Goal: Task Accomplishment & Management: Complete application form

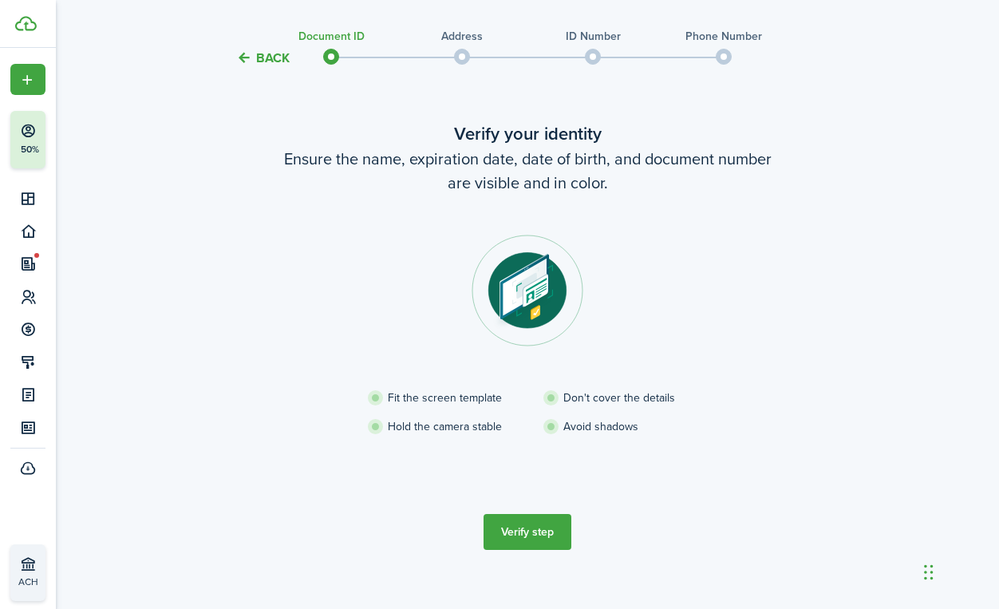
scroll to position [56, 0]
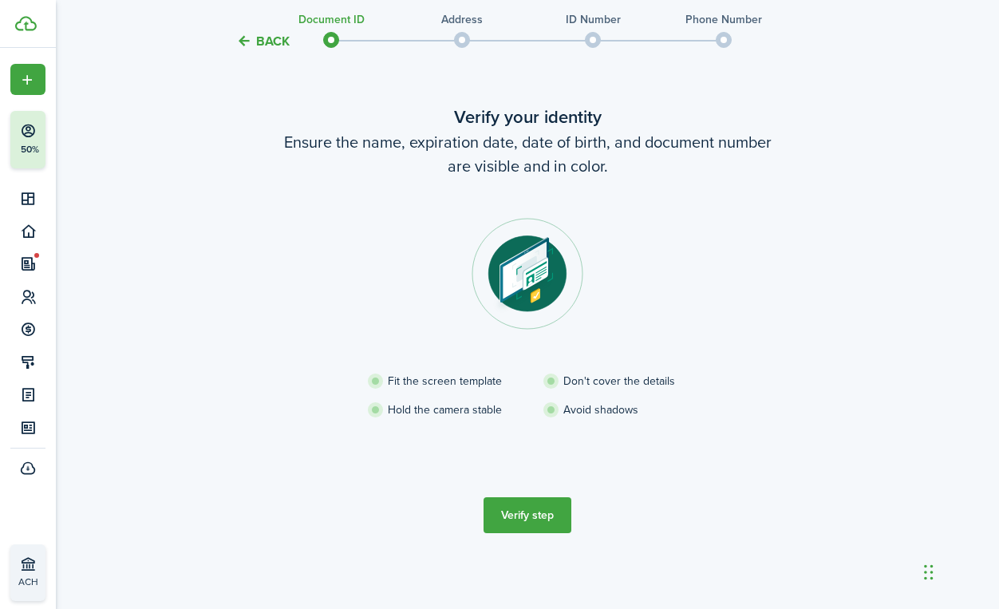
click at [528, 520] on button "Verify step" at bounding box center [527, 515] width 88 height 36
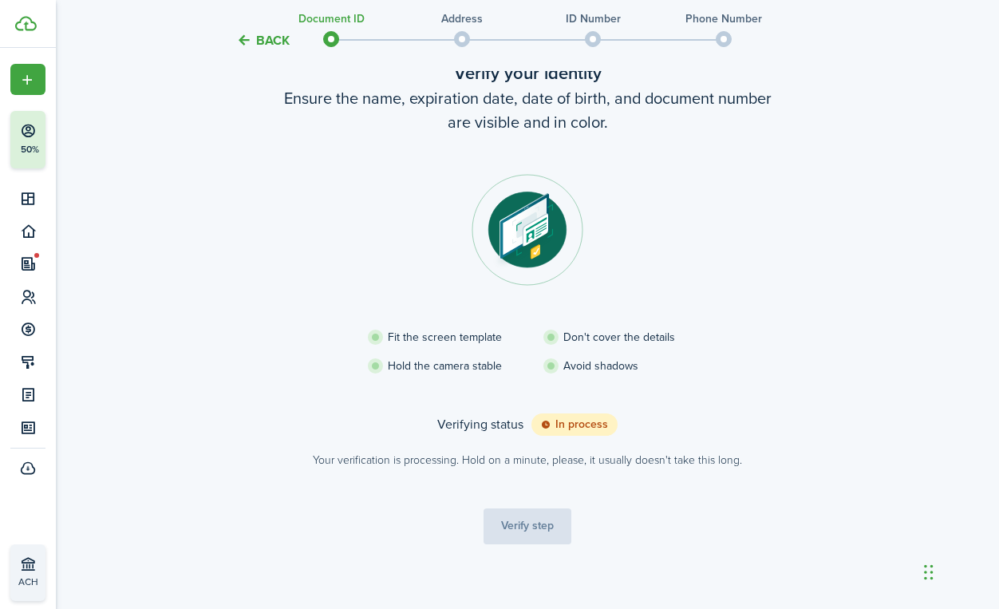
scroll to position [48, 0]
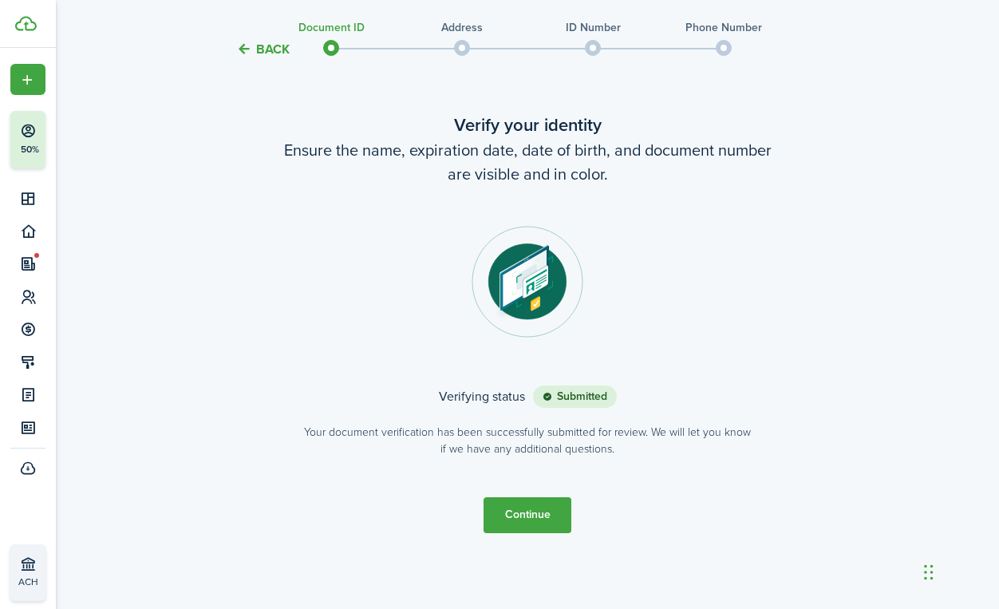
click at [533, 516] on button "Continue" at bounding box center [527, 515] width 88 height 36
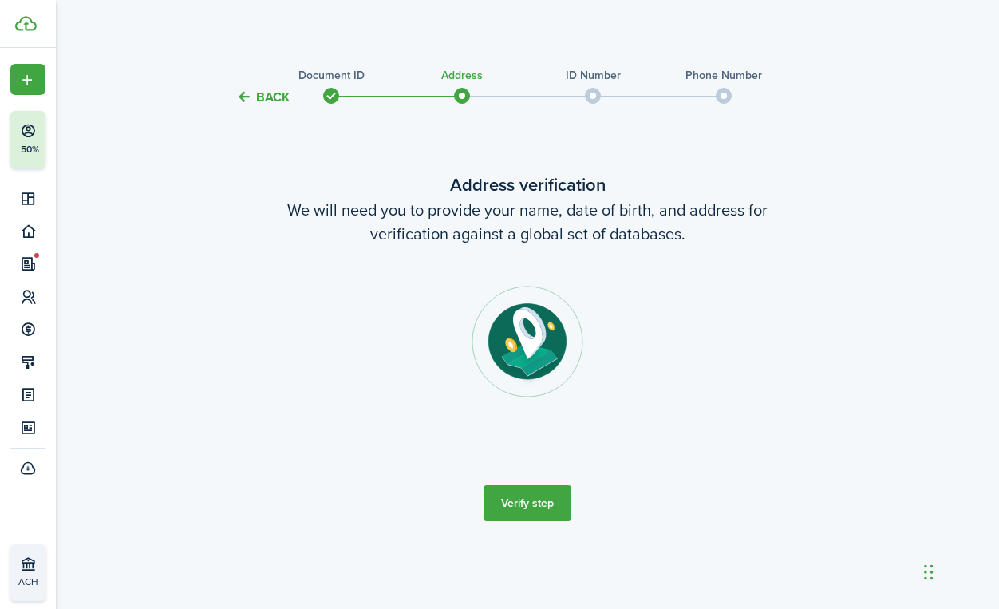
scroll to position [0, 0]
click at [530, 506] on button "Verify step" at bounding box center [527, 503] width 88 height 36
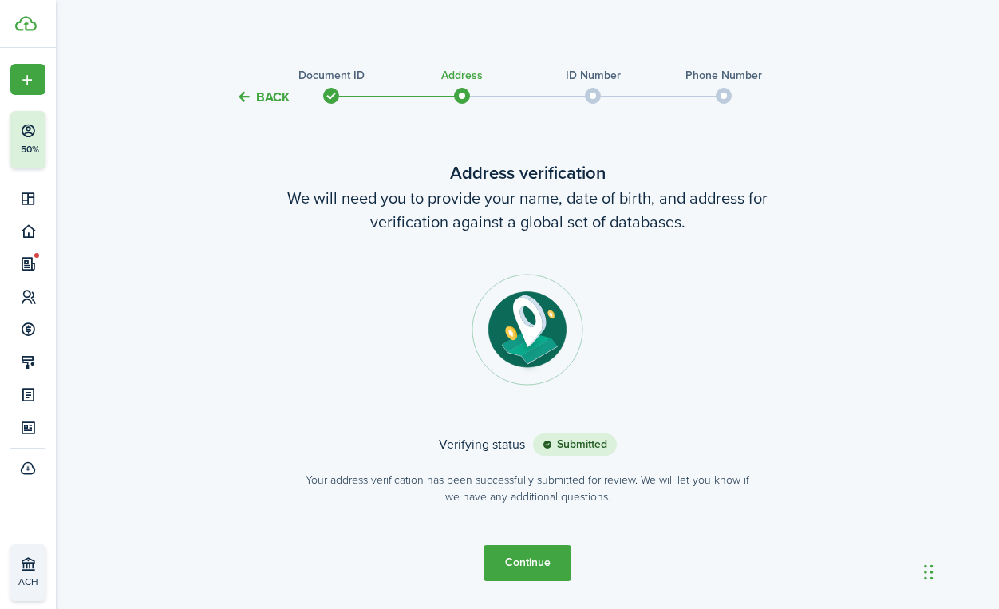
click at [550, 553] on button "Continue" at bounding box center [527, 563] width 88 height 36
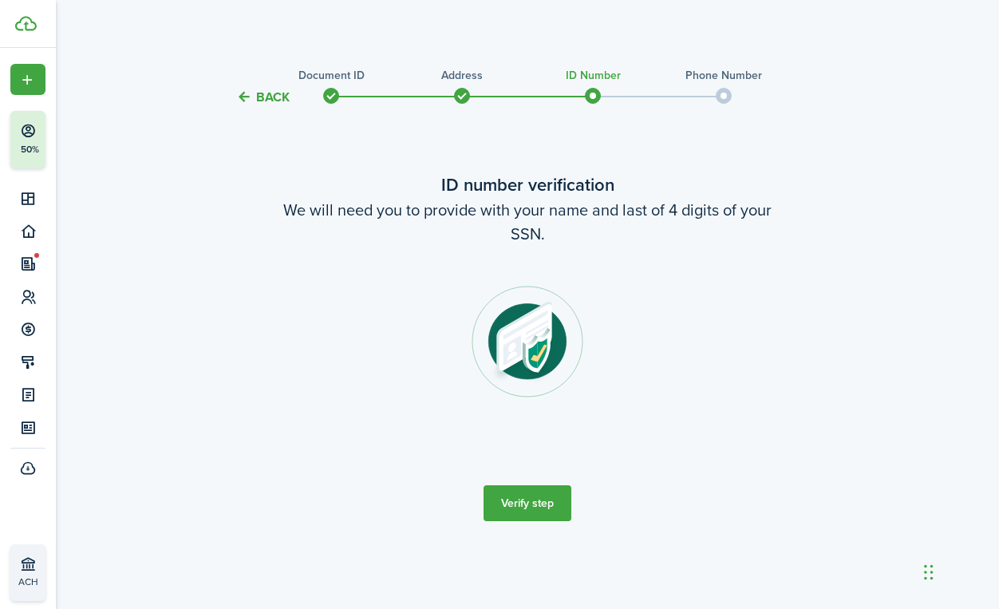
click at [541, 494] on button "Verify step" at bounding box center [527, 503] width 88 height 36
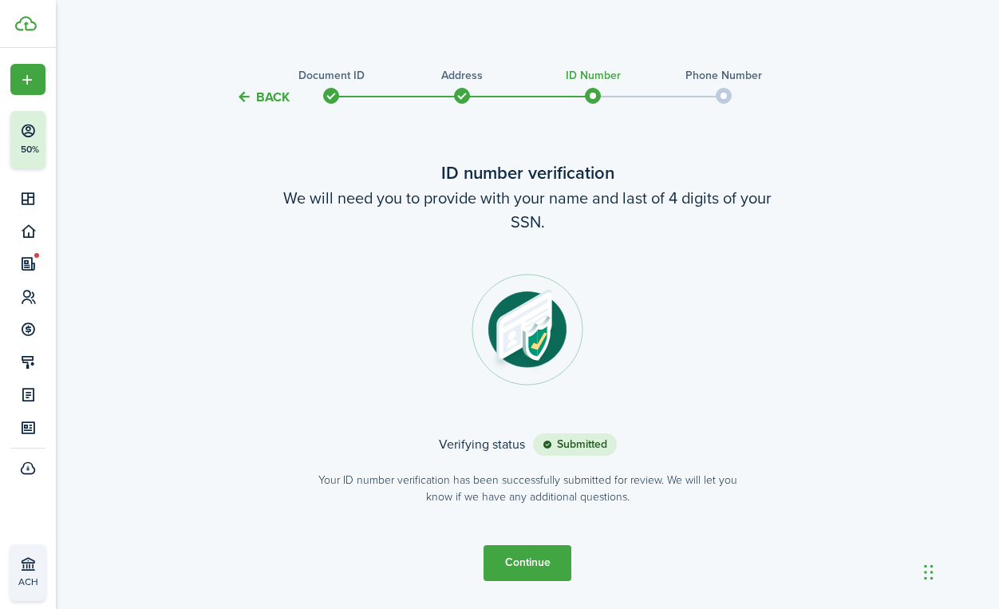
click at [519, 567] on button "Continue" at bounding box center [527, 563] width 88 height 36
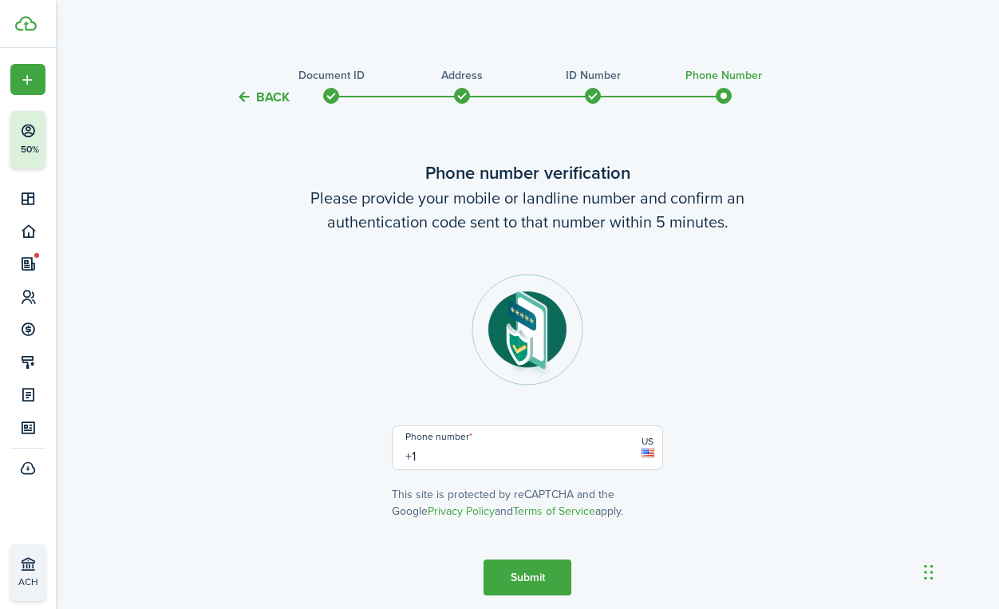
click at [419, 464] on input "+1" at bounding box center [527, 447] width 271 height 45
type input "[PHONE_NUMBER]"
click at [515, 570] on button "Submit" at bounding box center [527, 577] width 88 height 36
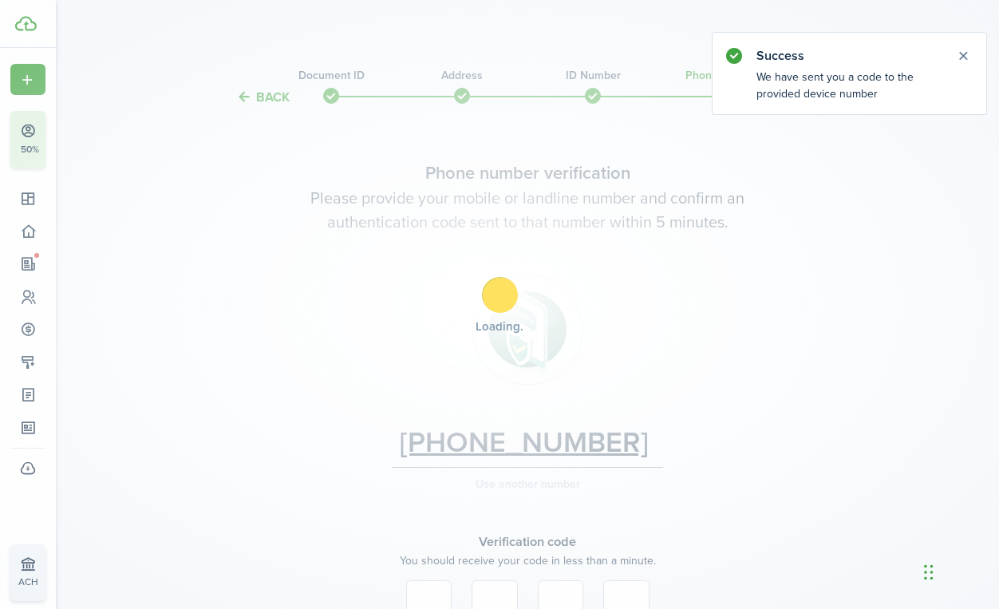
scroll to position [196, 0]
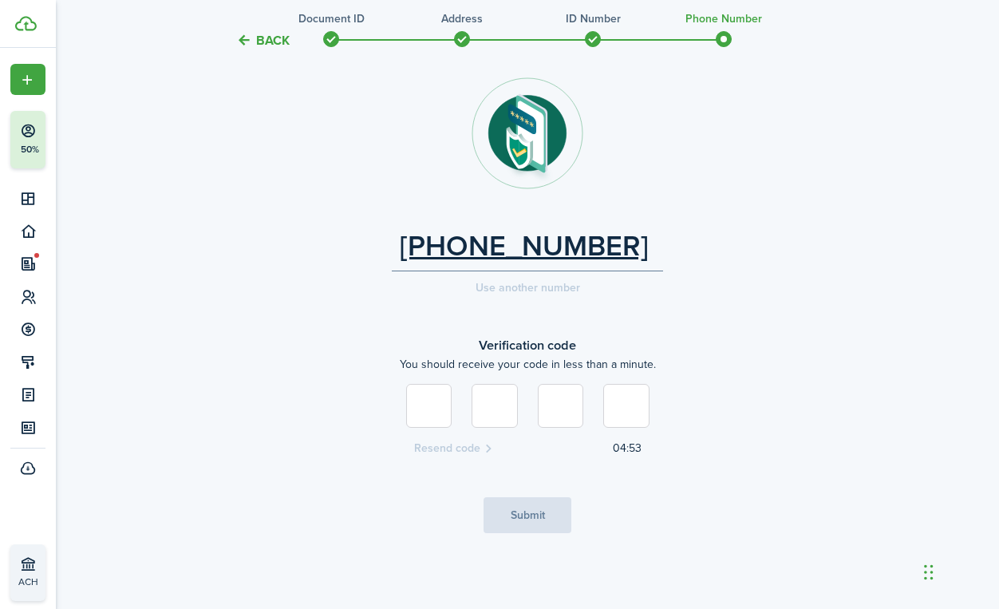
type input "6"
type input "9"
type input "0"
type input "8"
click at [537, 511] on button "Submit" at bounding box center [527, 515] width 88 height 36
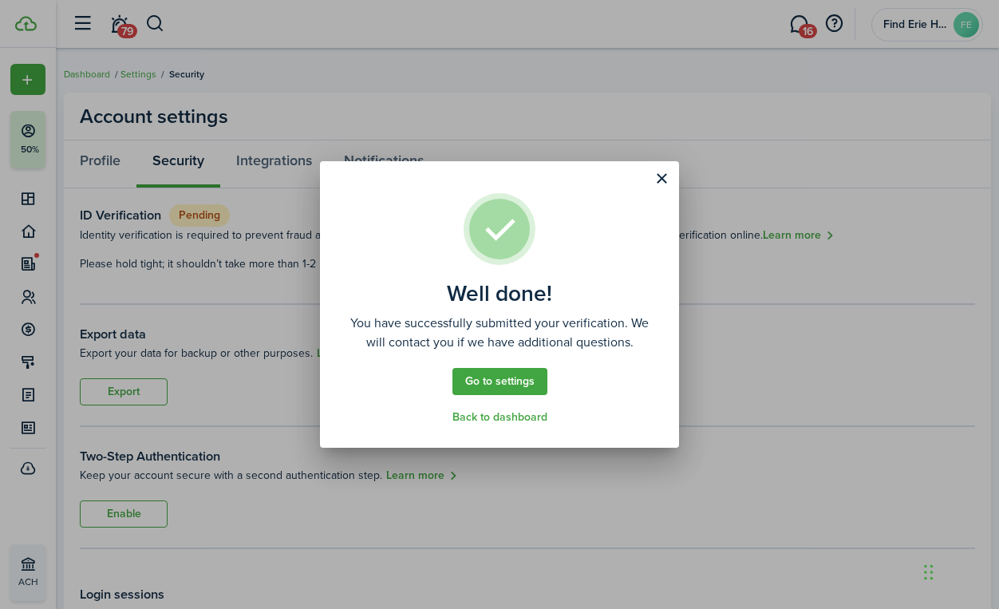
click at [666, 172] on button "Close modal" at bounding box center [661, 178] width 27 height 27
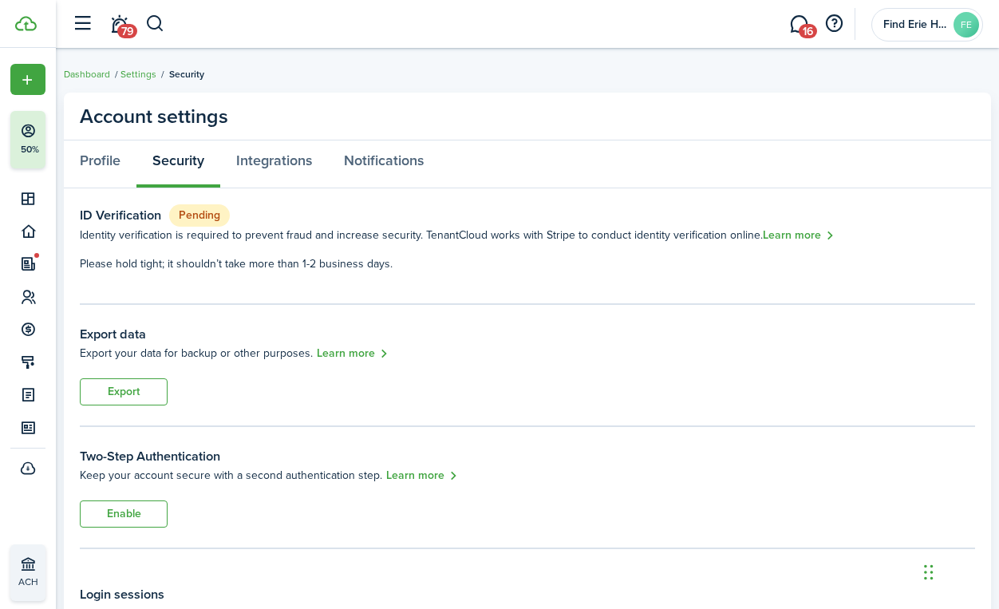
click at [792, 20] on link "16" at bounding box center [798, 24] width 30 height 41
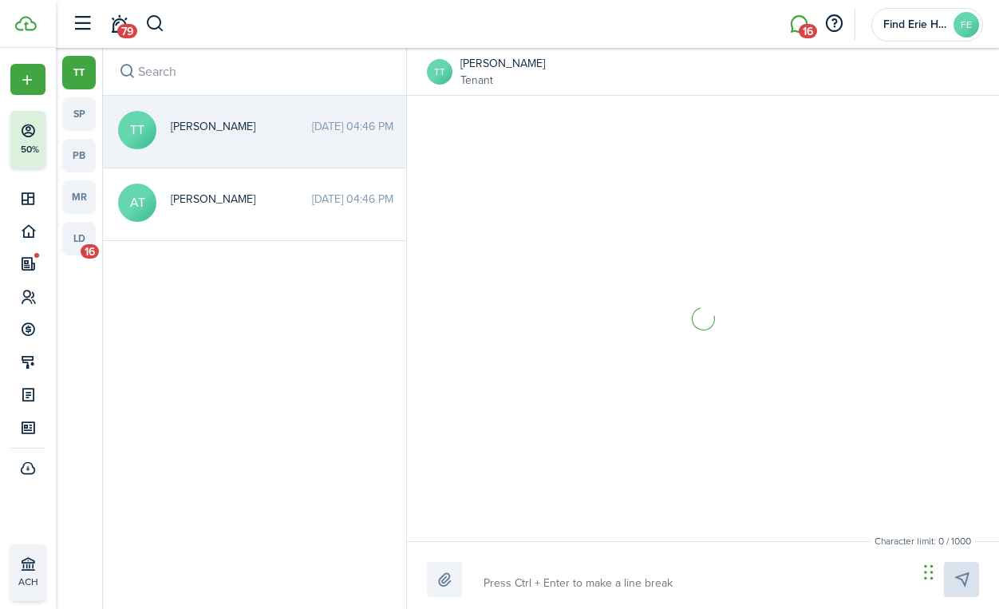
click at [73, 246] on link "ld 16" at bounding box center [78, 238] width 33 height 33
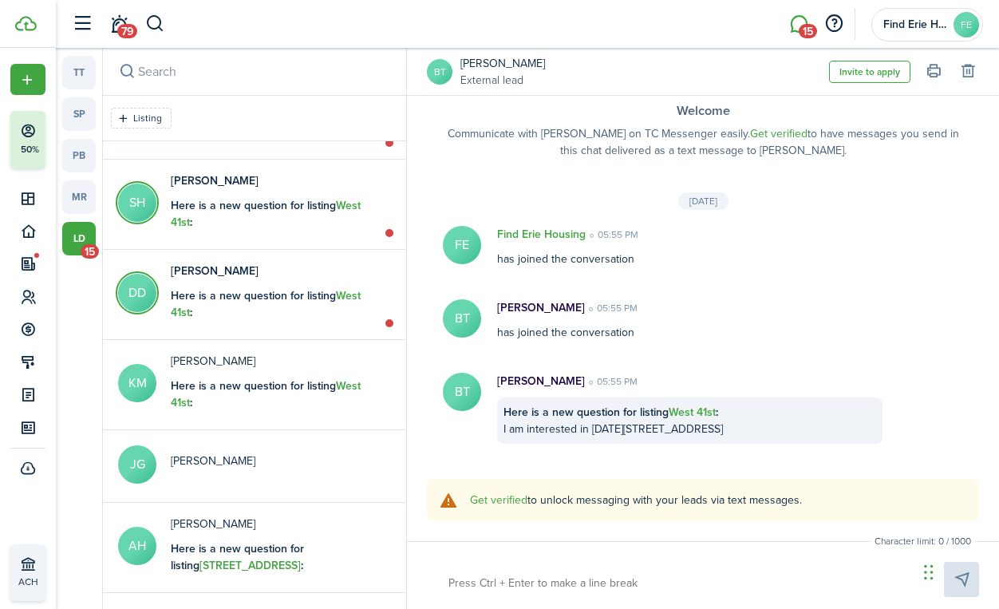
scroll to position [1280, 0]
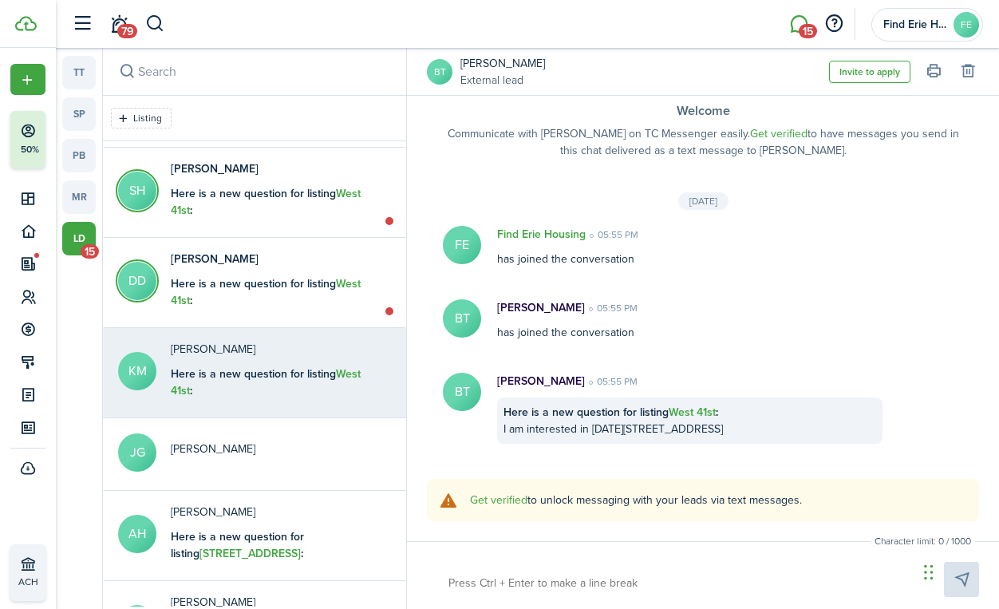
click at [324, 345] on p "[PERSON_NAME]" at bounding box center [270, 349] width 199 height 17
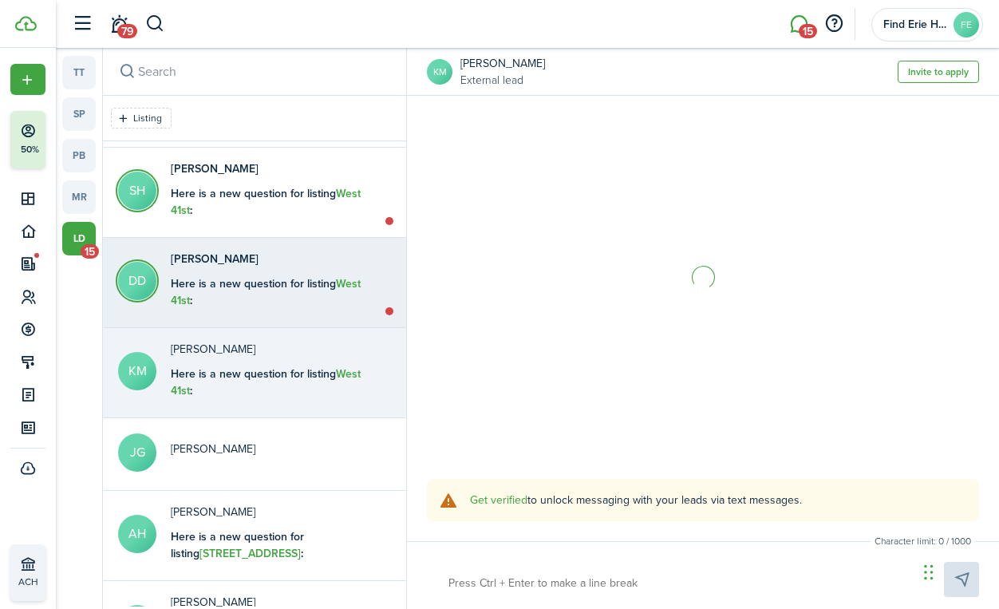
scroll to position [18, 0]
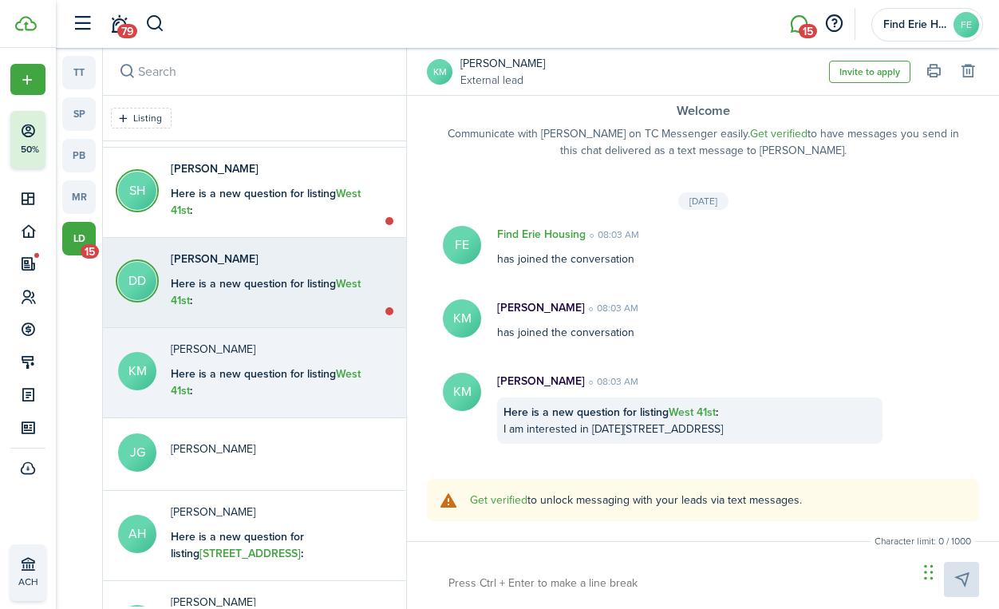
click at [314, 293] on div "Here is a new question for listing West 41st : I am interested in [DATE][STREET…" at bounding box center [270, 325] width 199 height 100
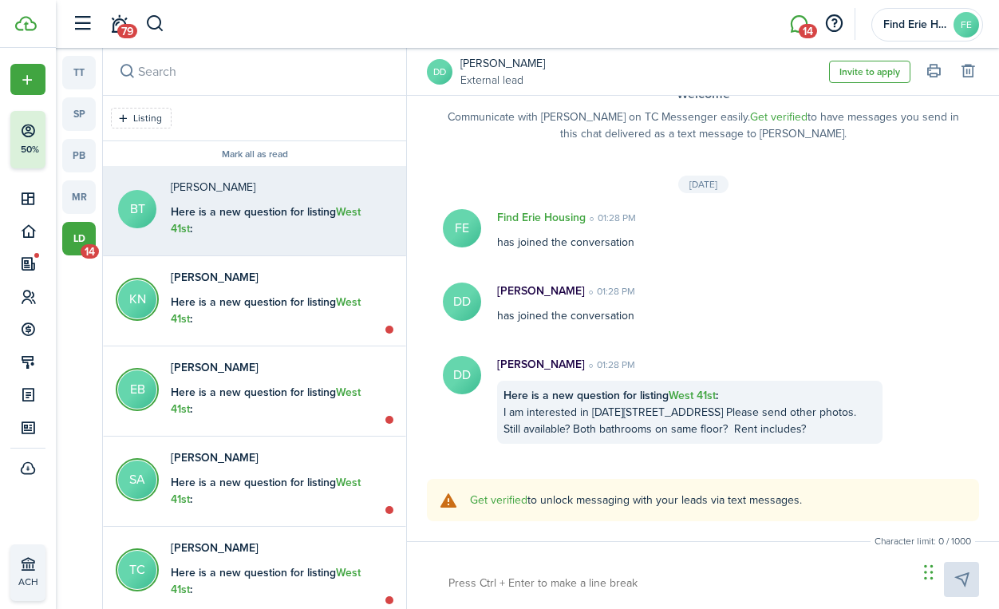
click at [219, 191] on p "[PERSON_NAME]" at bounding box center [270, 187] width 199 height 17
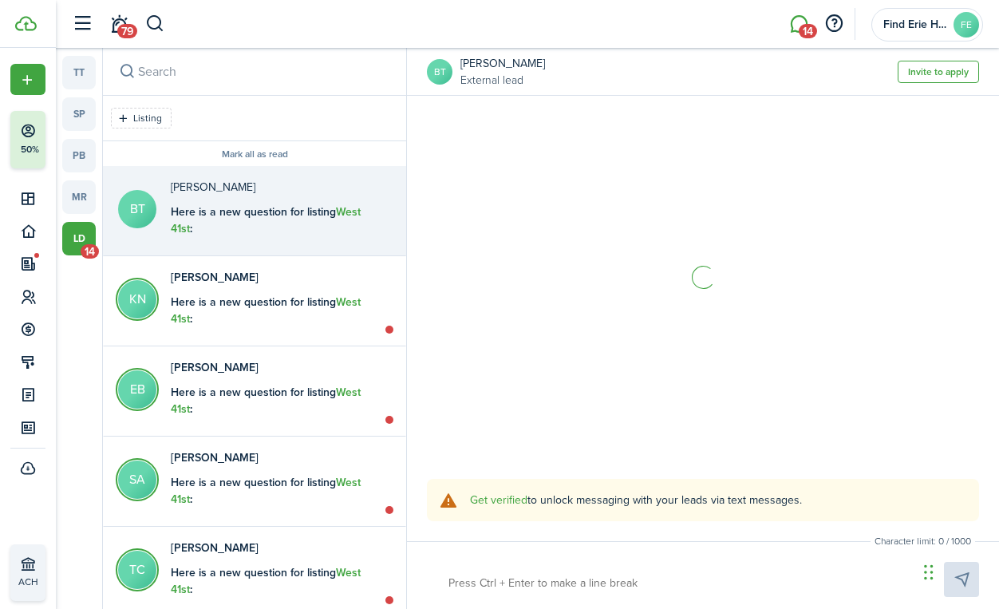
scroll to position [18, 0]
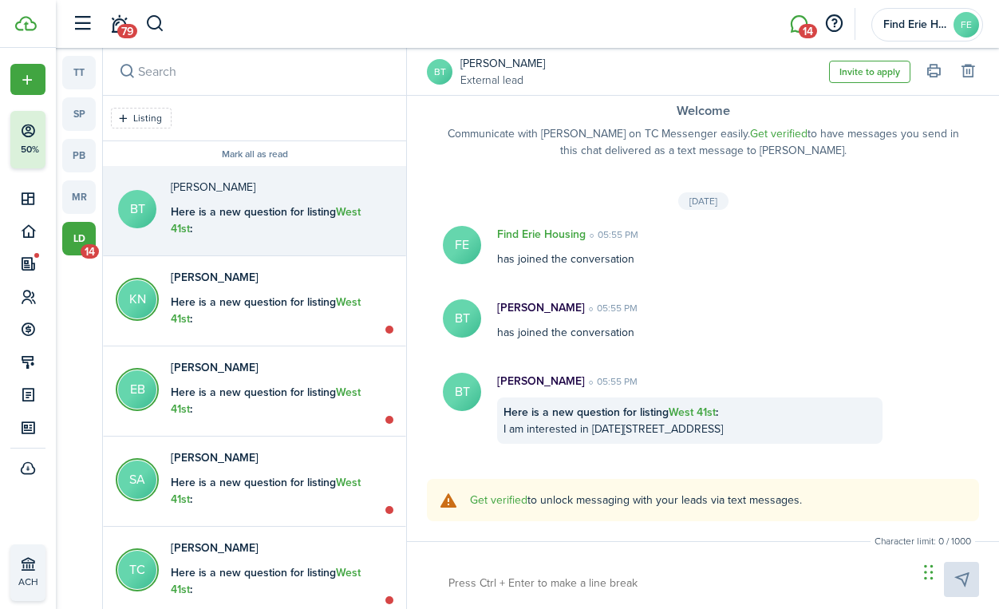
click at [80, 119] on link "sp" at bounding box center [78, 113] width 33 height 33
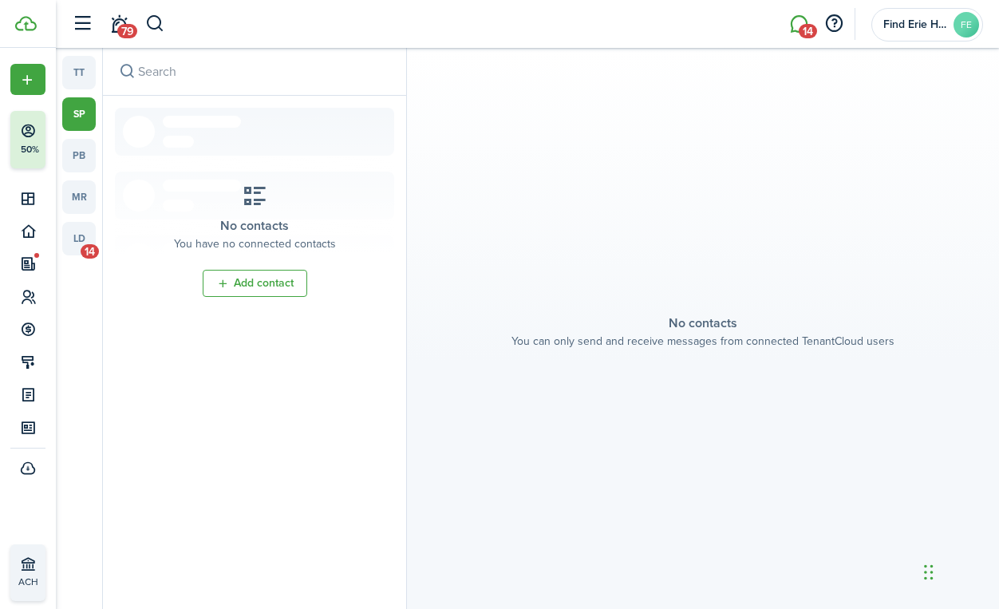
click at [83, 156] on link "pb" at bounding box center [78, 155] width 33 height 33
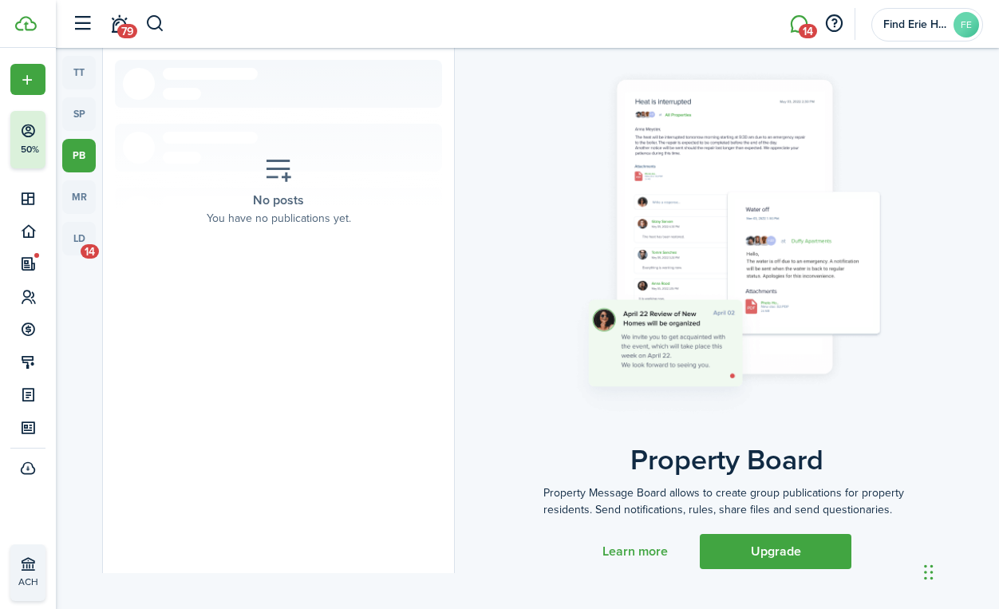
click at [84, 198] on link "mr" at bounding box center [78, 196] width 33 height 33
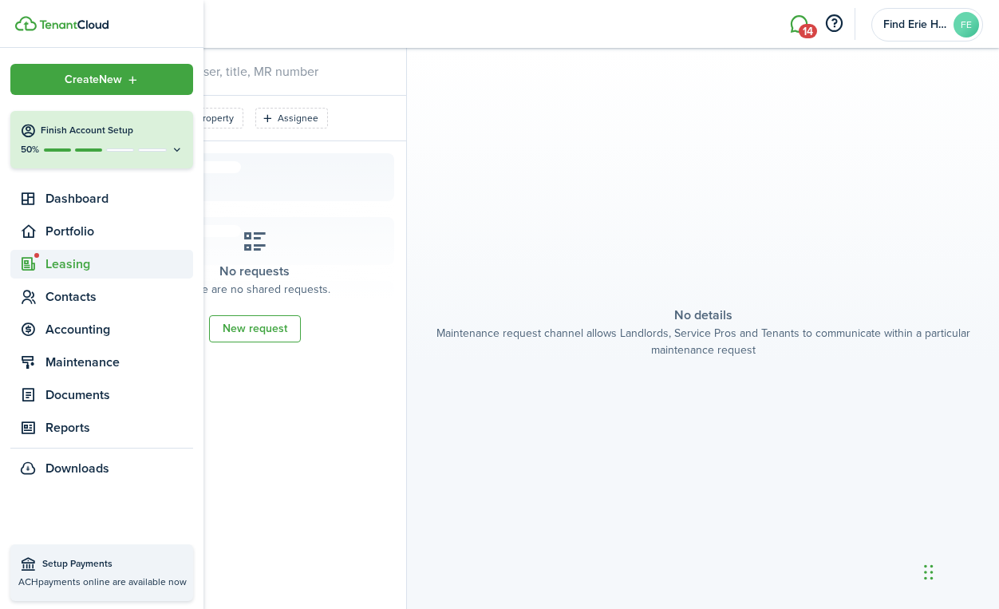
click at [78, 261] on span "Leasing" at bounding box center [119, 263] width 148 height 19
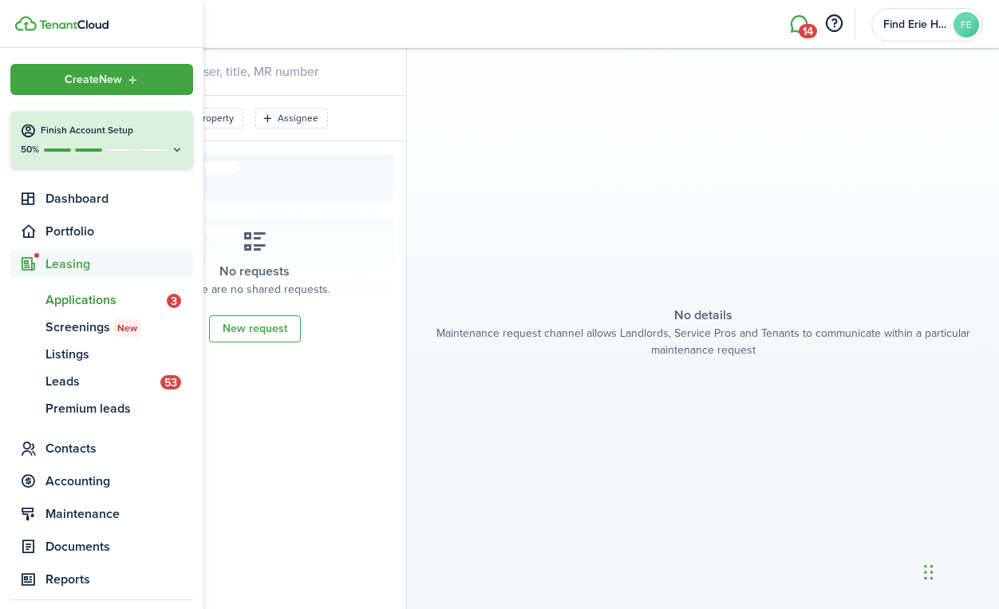
click at [123, 303] on span "Applications" at bounding box center [105, 299] width 121 height 19
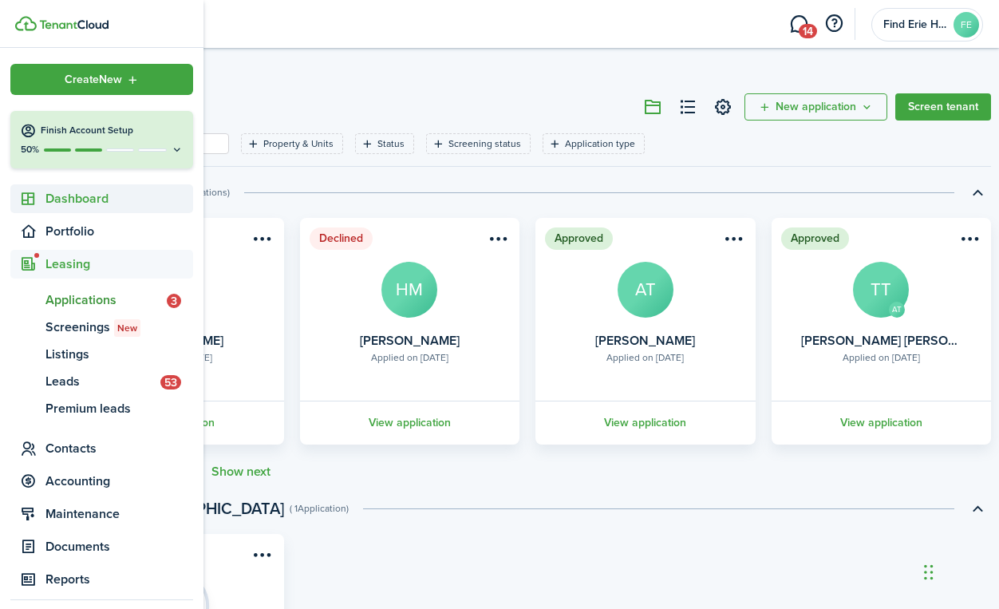
click at [112, 196] on span "Dashboard" at bounding box center [119, 198] width 148 height 19
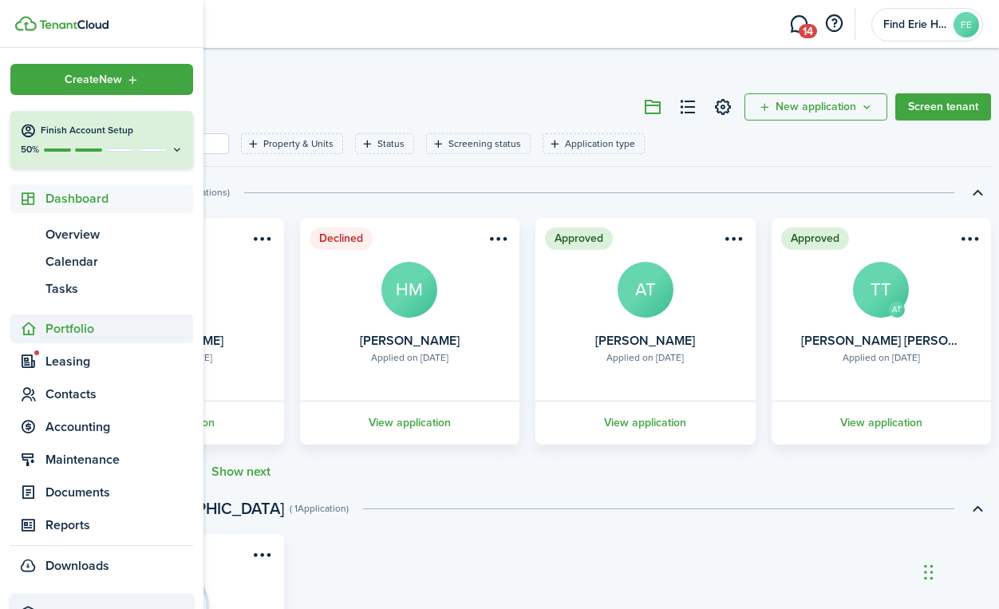
click at [84, 326] on span "Portfolio" at bounding box center [119, 328] width 148 height 19
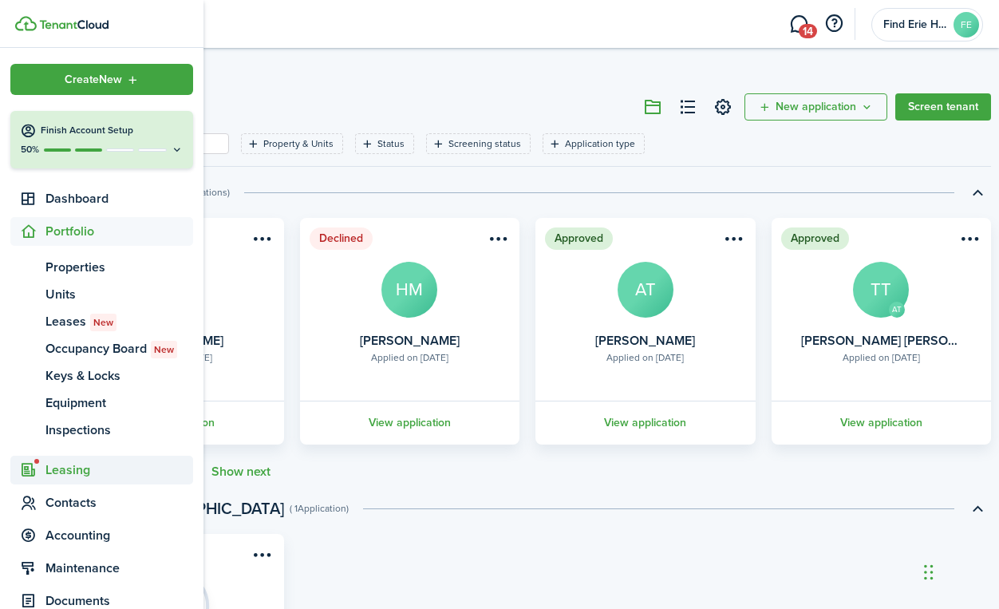
click at [82, 473] on span "Leasing" at bounding box center [119, 469] width 148 height 19
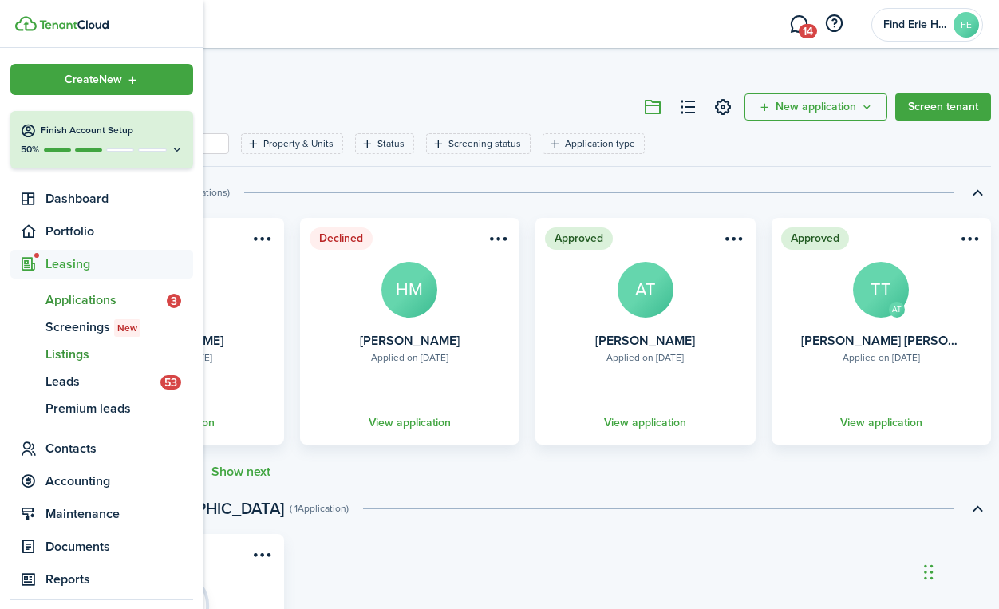
click at [112, 360] on span "Listings" at bounding box center [119, 354] width 148 height 19
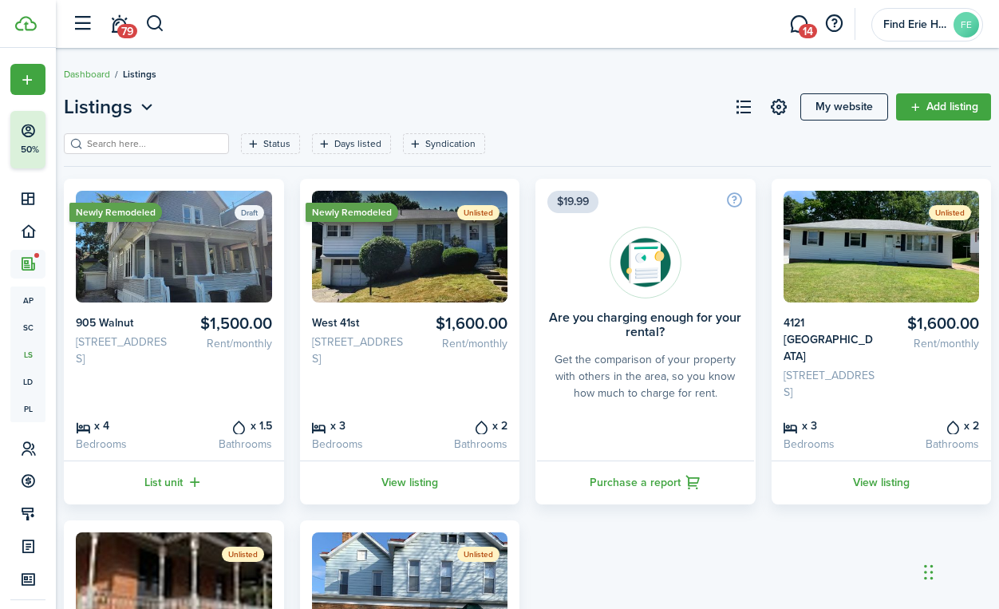
click at [235, 255] on img at bounding box center [174, 247] width 196 height 112
click at [254, 304] on card-listing "Newly Remodeled Draft $1,500.00 Rent/monthly [GEOGRAPHIC_DATA][STREET_ADDRESS] …" at bounding box center [174, 341] width 220 height 325
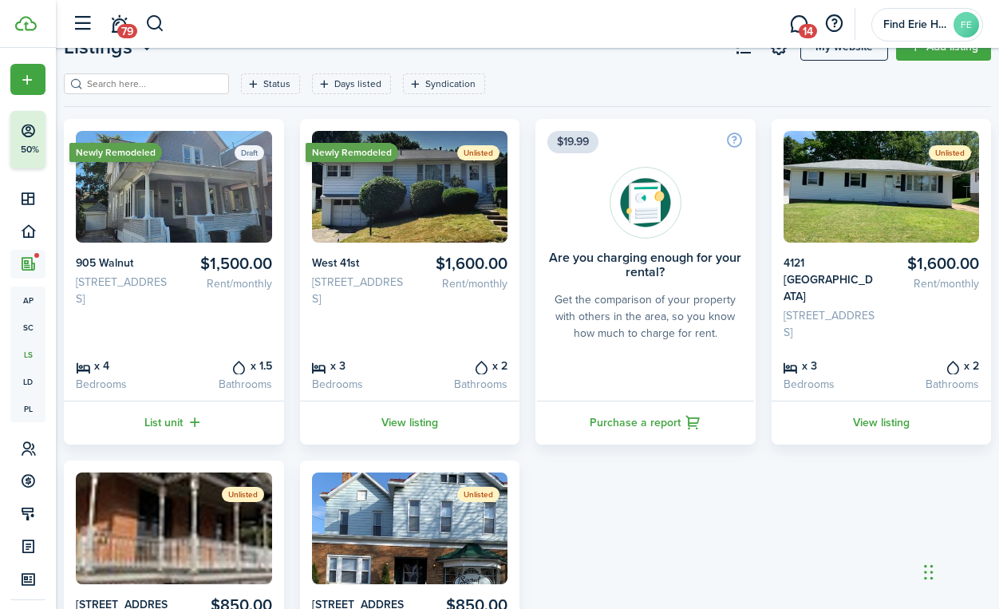
scroll to position [63, 0]
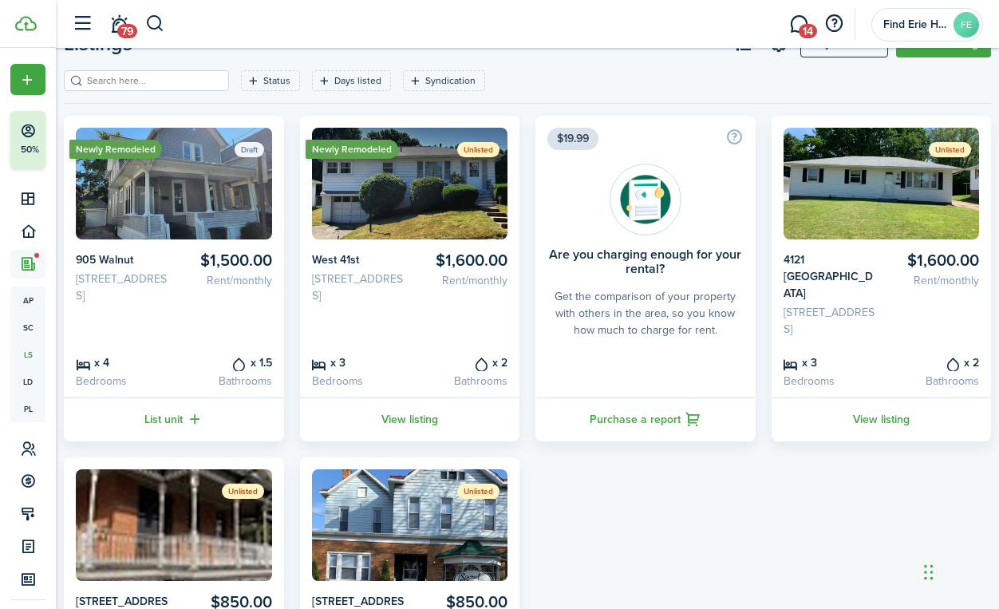
click at [191, 258] on card-listing-title "$1,500.00" at bounding box center [225, 260] width 92 height 18
click at [146, 152] on ribbon "Newly Remodeled" at bounding box center [115, 149] width 93 height 19
click at [166, 397] on link "List unit" at bounding box center [174, 419] width 220 height 44
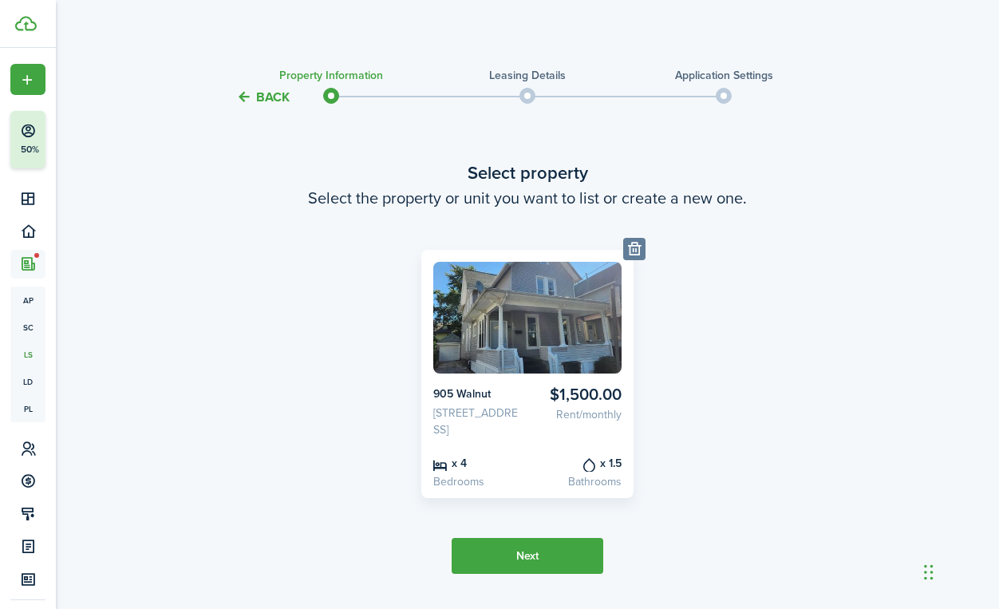
click at [510, 565] on button "Next" at bounding box center [527, 556] width 152 height 36
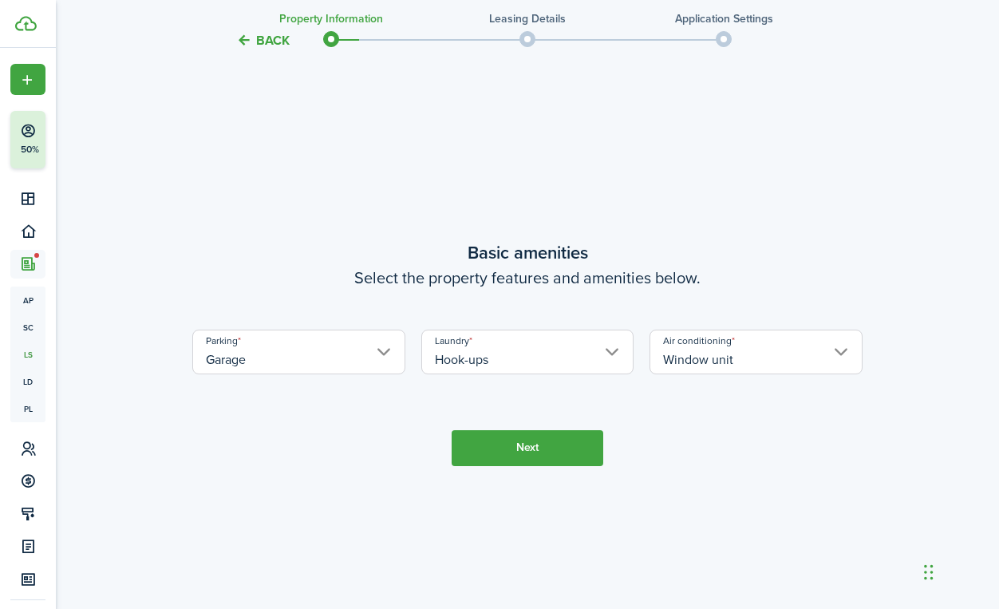
scroll to position [558, 0]
click at [571, 463] on button "Next" at bounding box center [527, 447] width 152 height 36
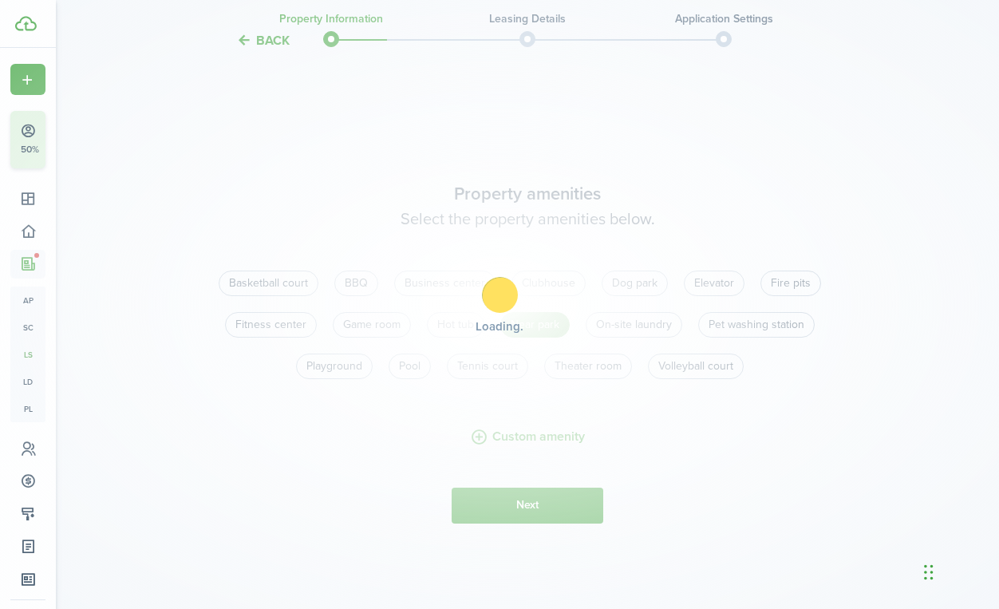
scroll to position [1167, 0]
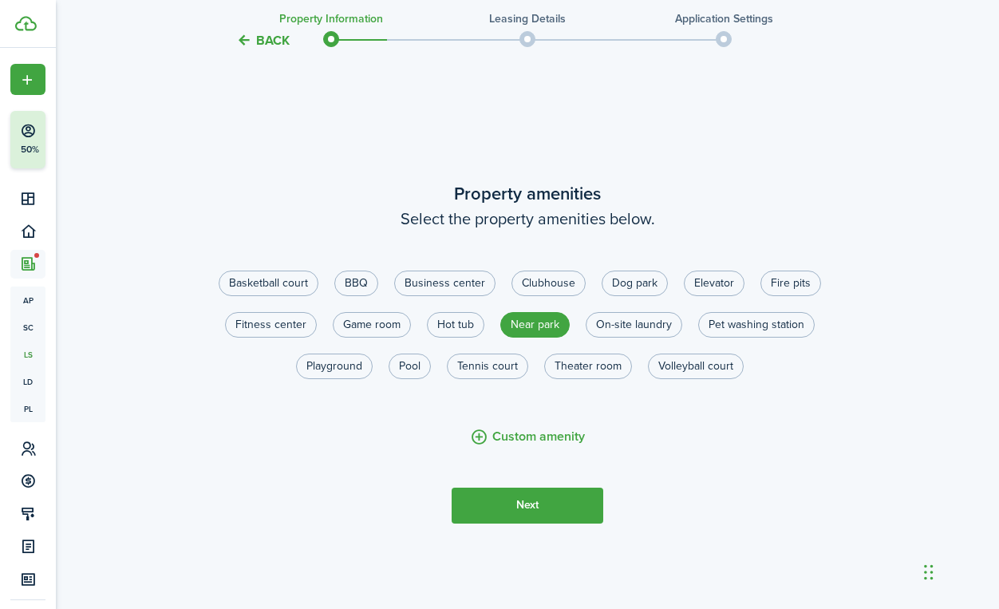
click at [561, 513] on button "Next" at bounding box center [527, 505] width 152 height 36
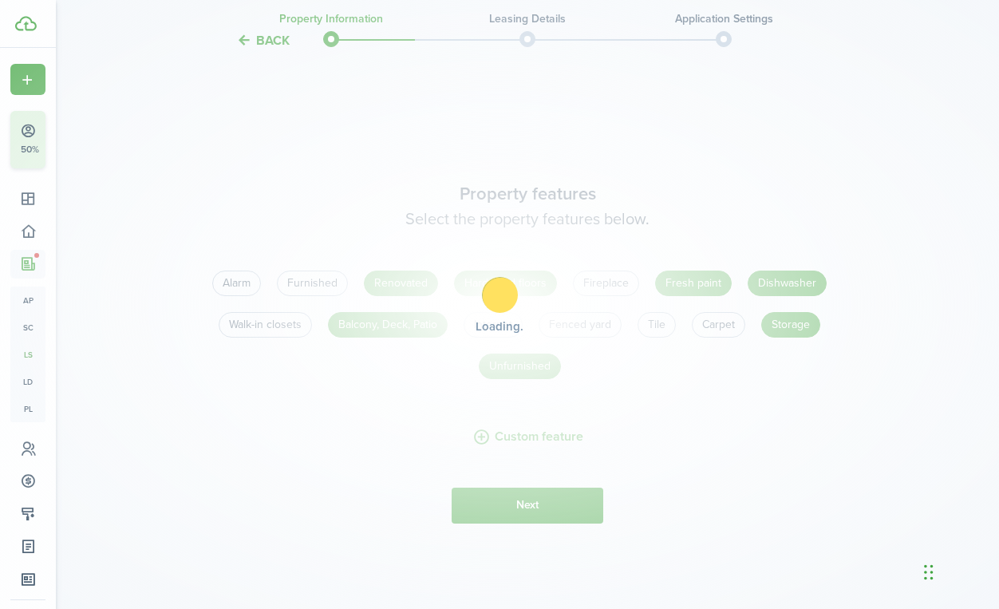
scroll to position [1775, 0]
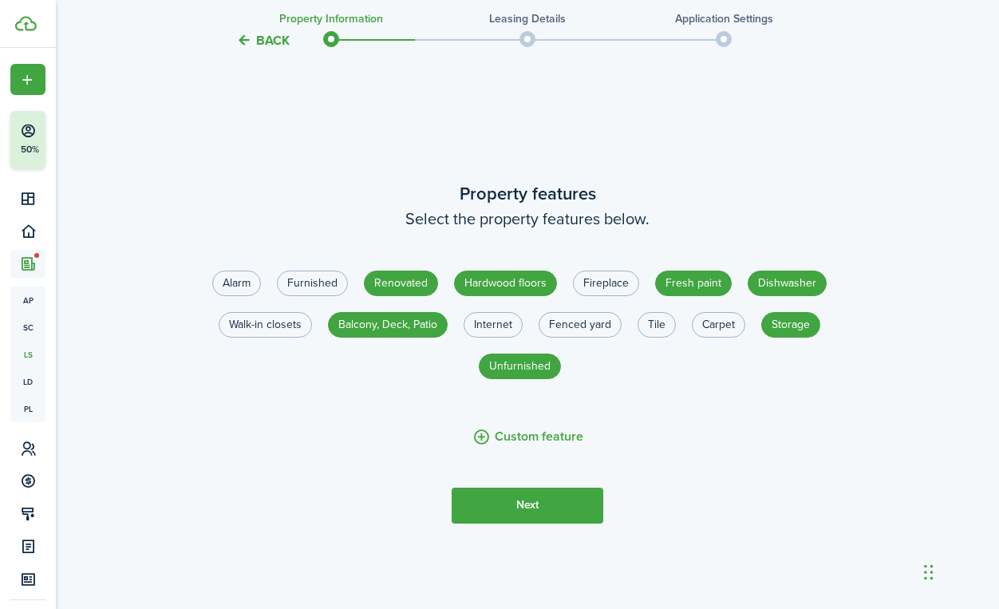
click at [561, 513] on button "Next" at bounding box center [527, 505] width 152 height 36
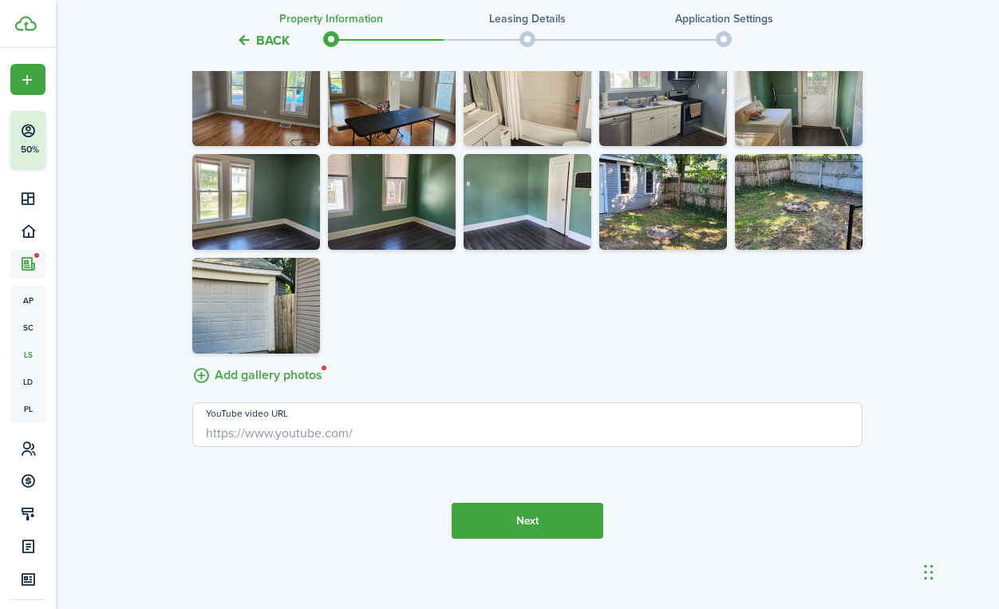
scroll to position [2937, 0]
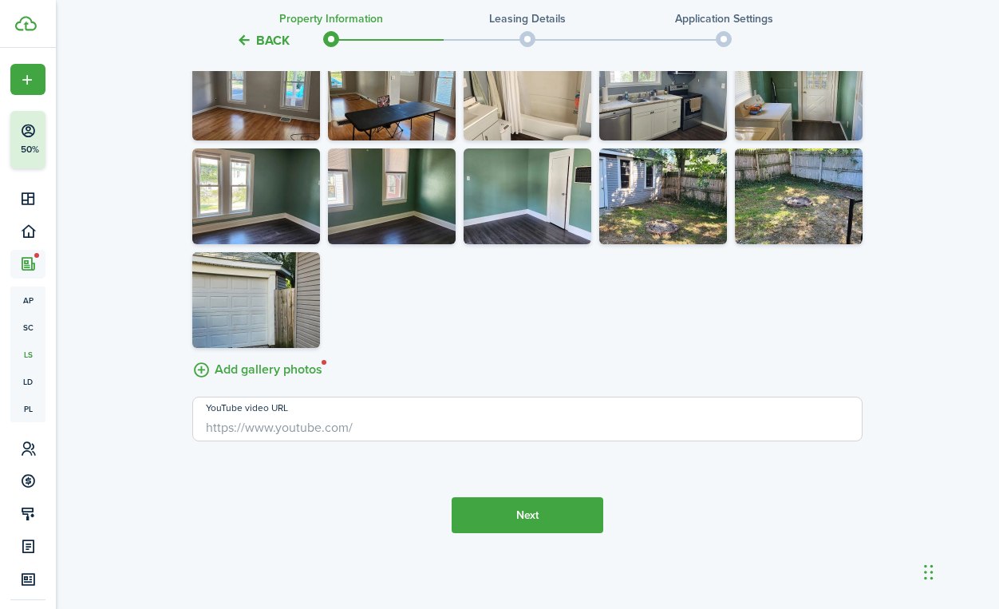
click at [561, 513] on button "Next" at bounding box center [527, 515] width 152 height 36
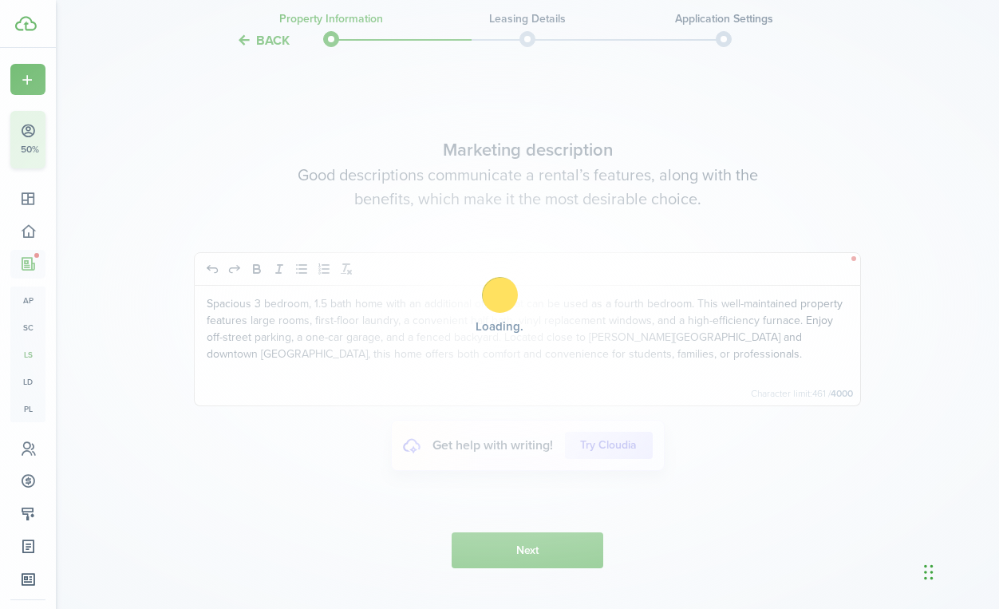
scroll to position [3438, 0]
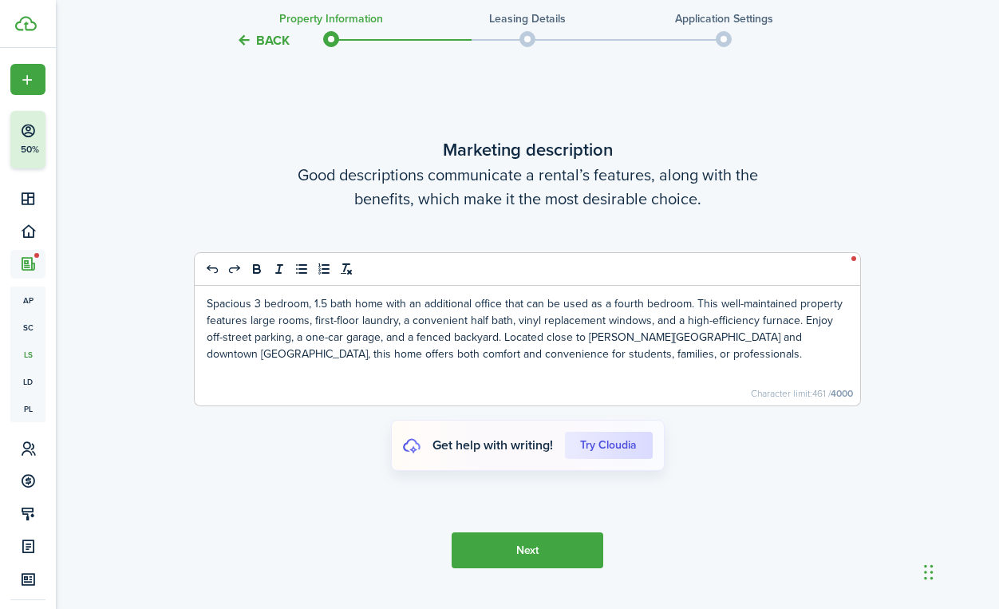
click at [552, 559] on button "Next" at bounding box center [527, 550] width 152 height 36
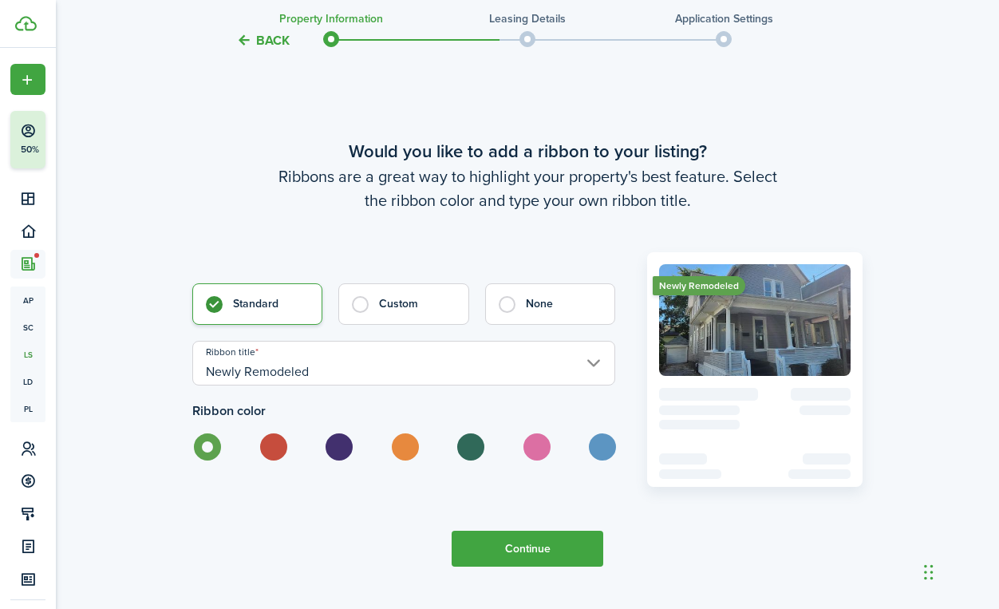
scroll to position [4154, 0]
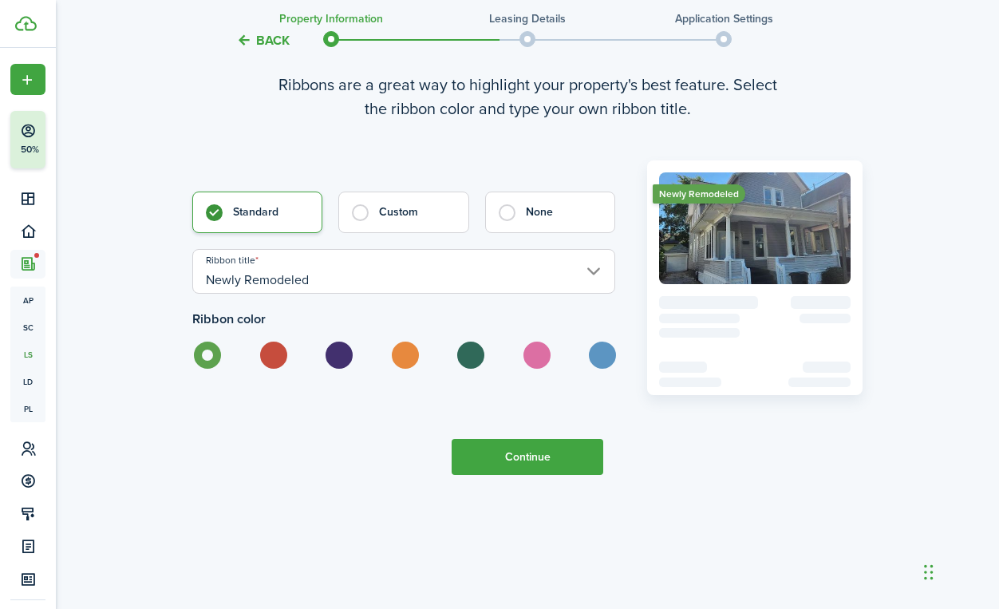
click at [558, 463] on button "Continue" at bounding box center [527, 457] width 152 height 36
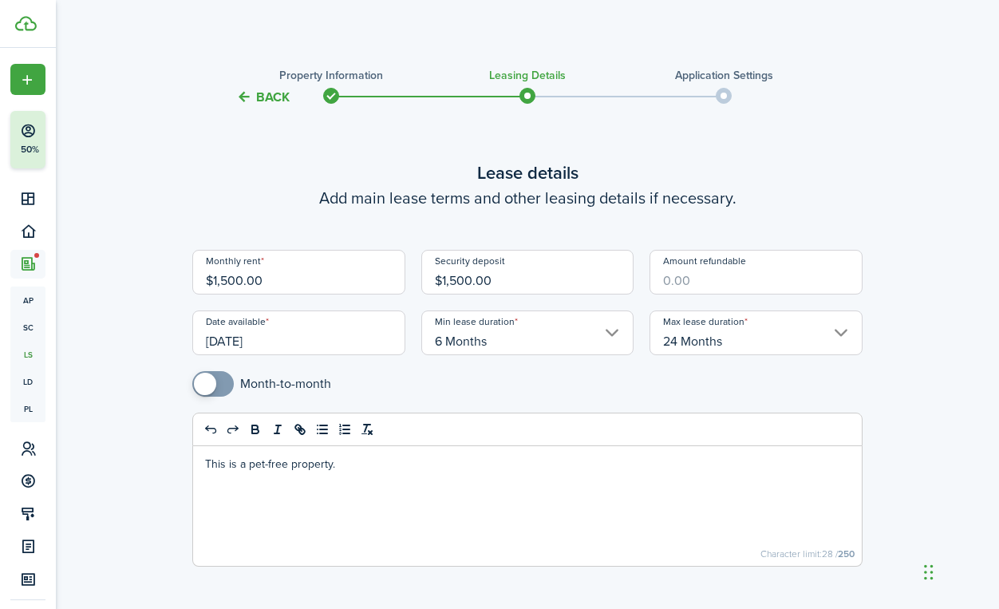
scroll to position [125, 0]
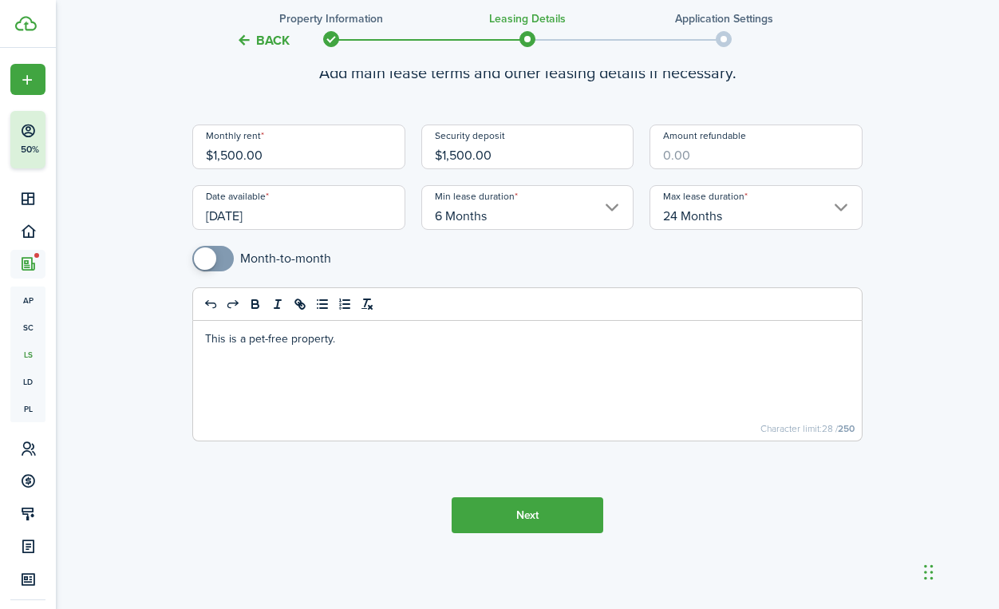
click at [546, 514] on button "Next" at bounding box center [527, 515] width 152 height 36
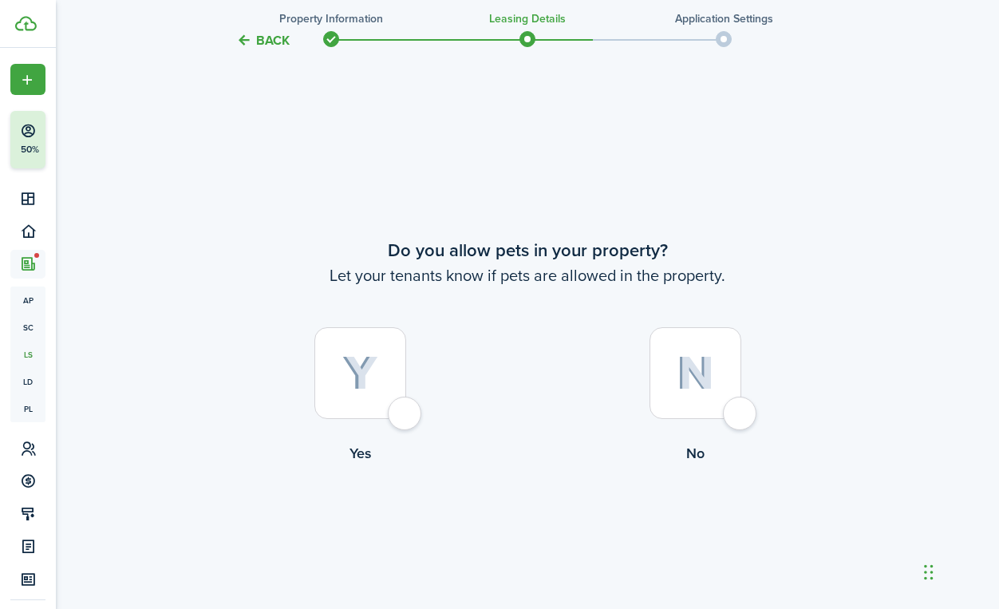
scroll to position [641, 0]
click at [682, 379] on img at bounding box center [694, 371] width 37 height 34
radio input "true"
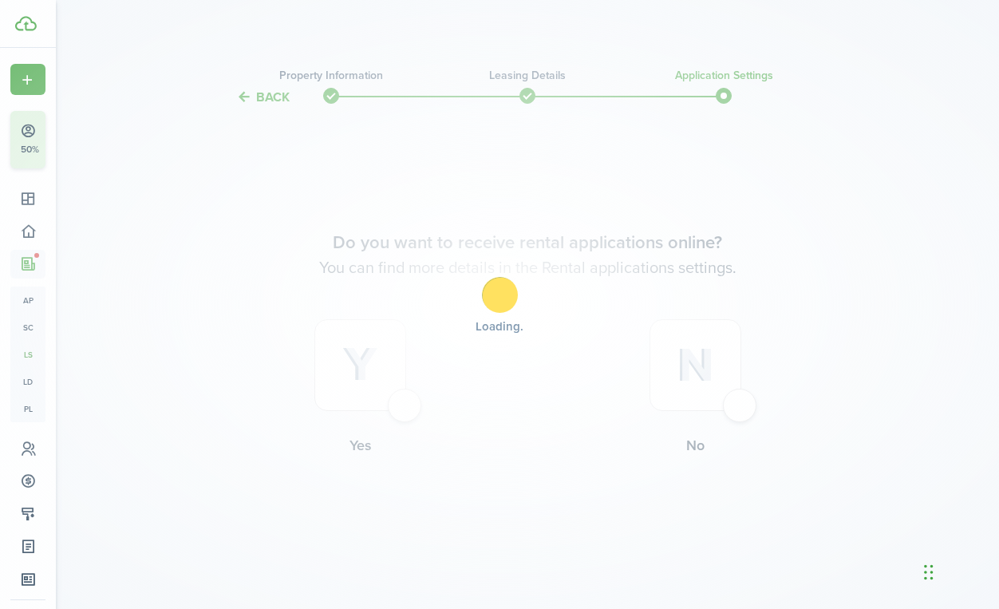
scroll to position [0, 0]
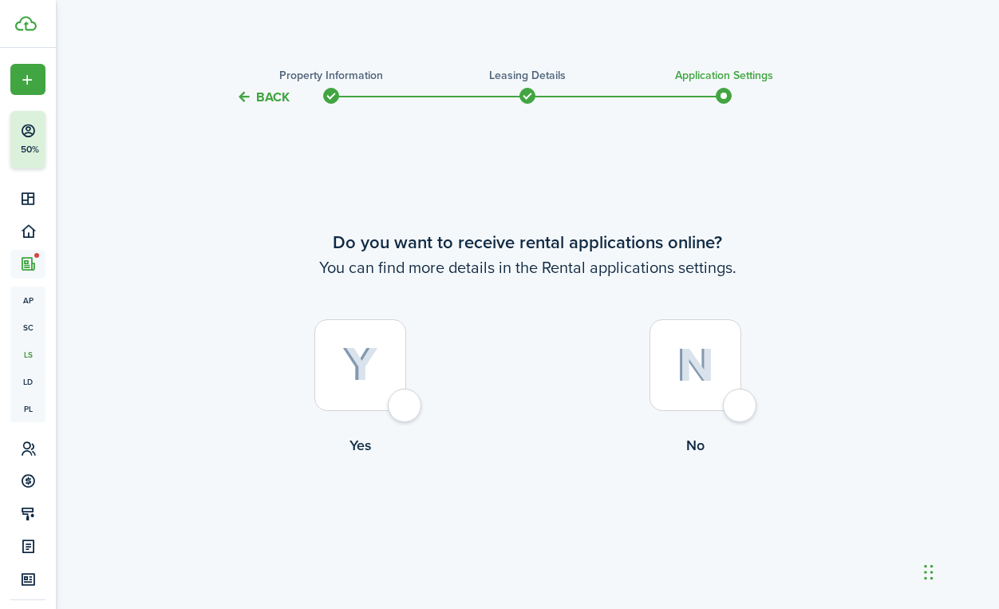
click at [686, 367] on img at bounding box center [694, 365] width 37 height 34
radio input "true"
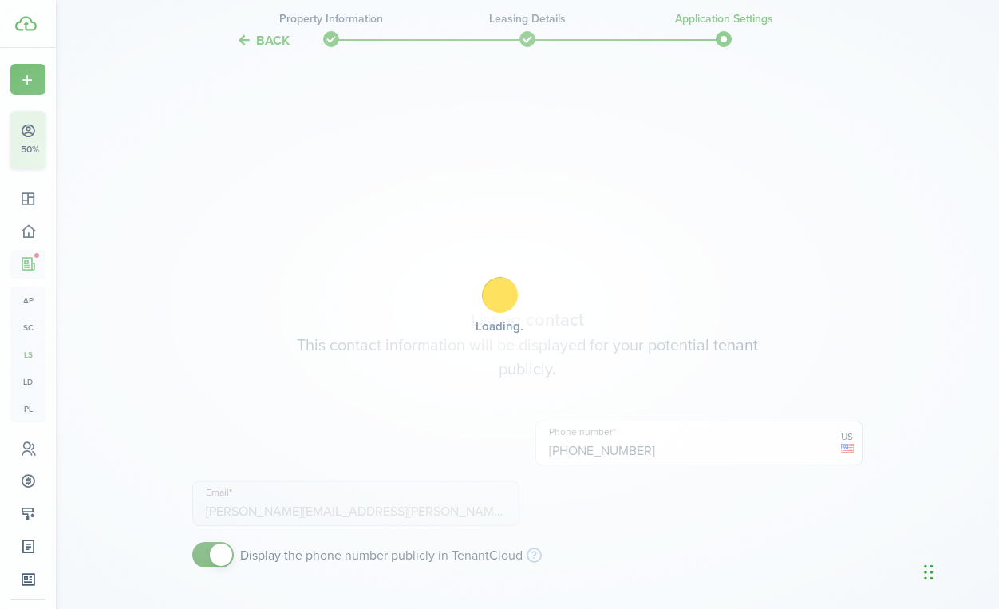
type input "[PHONE_NUMBER]"
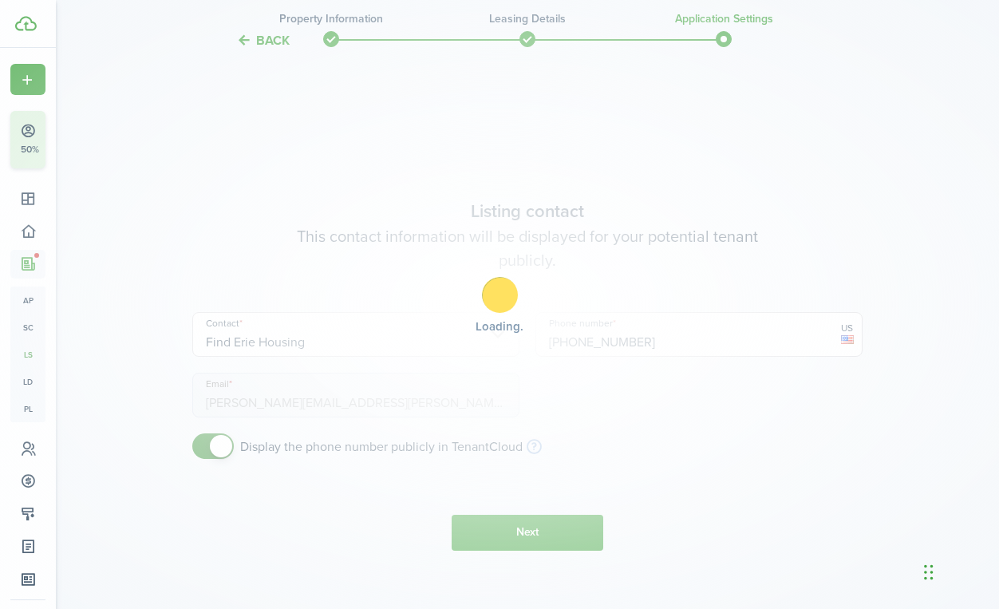
scroll to position [502, 0]
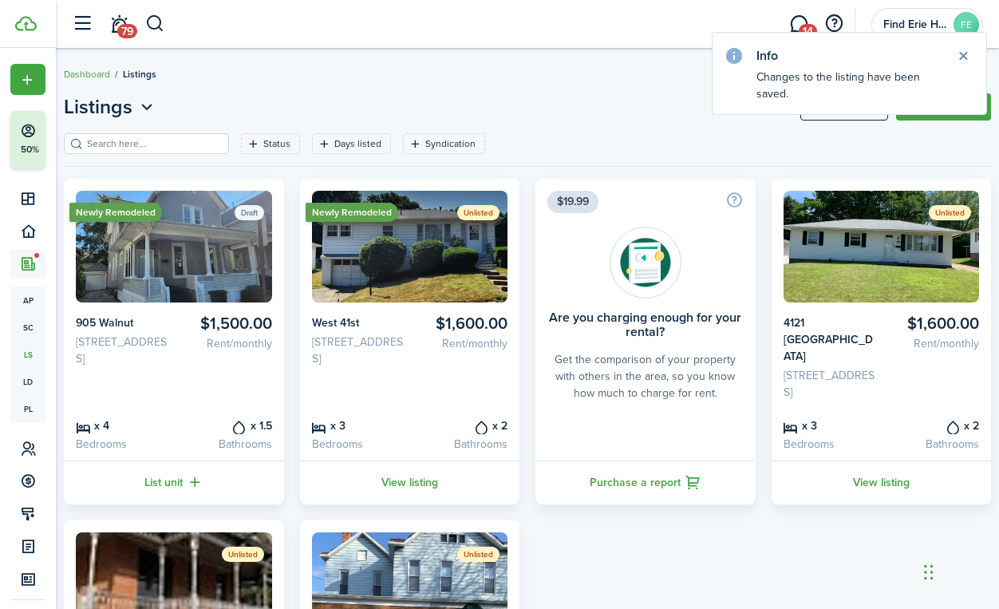
click at [246, 210] on status "Draft" at bounding box center [249, 212] width 30 height 15
click at [245, 212] on status "Draft" at bounding box center [249, 212] width 30 height 15
click at [967, 49] on button "Close notify" at bounding box center [962, 56] width 22 height 22
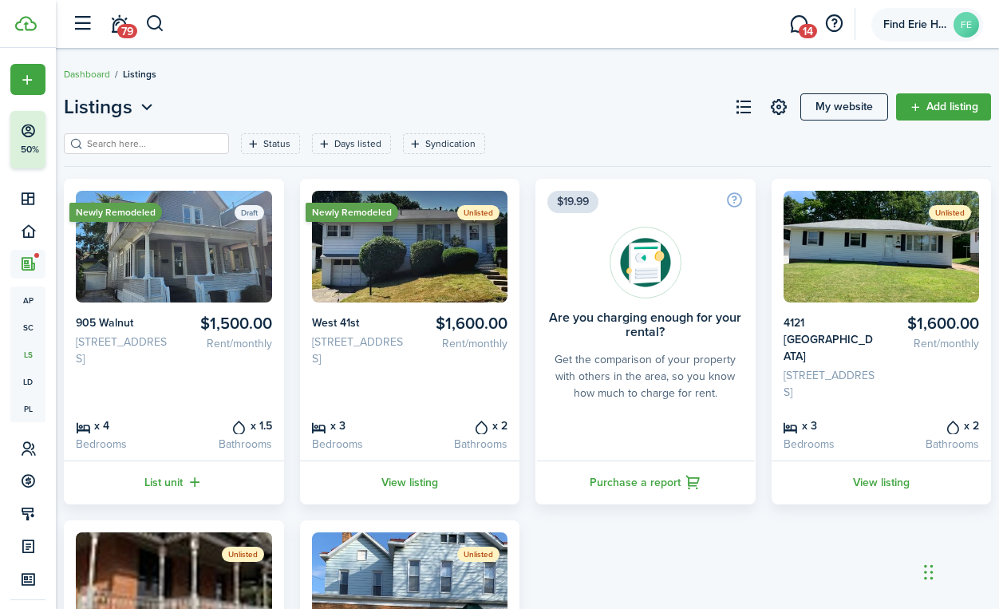
click at [947, 24] on account-user-avatar "Find Erie Housing FE" at bounding box center [927, 24] width 112 height 33
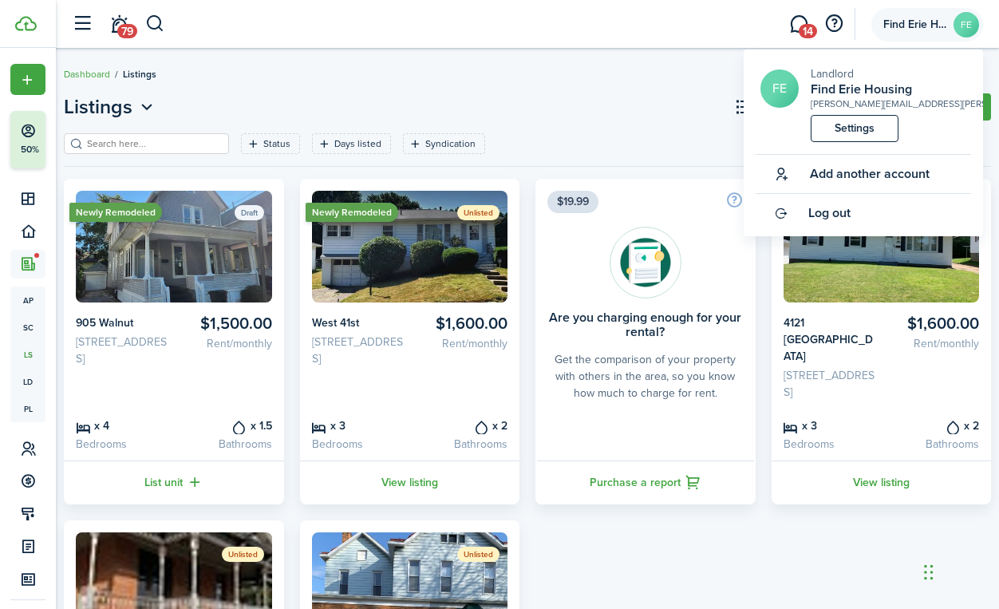
click at [947, 24] on account-user-avatar "Find Erie Housing FE" at bounding box center [927, 24] width 112 height 33
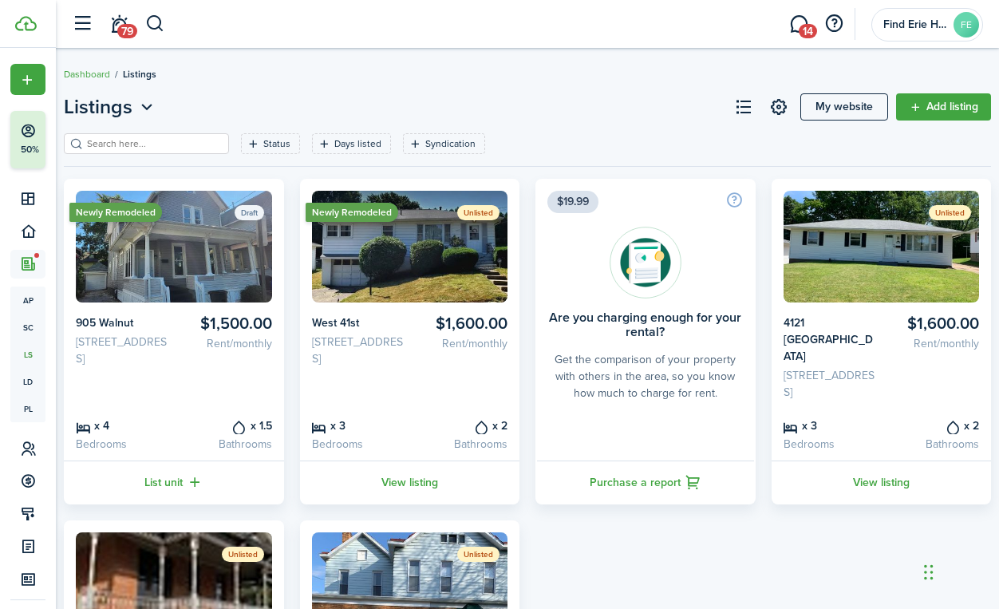
click at [806, 24] on span "14" at bounding box center [807, 31] width 18 height 14
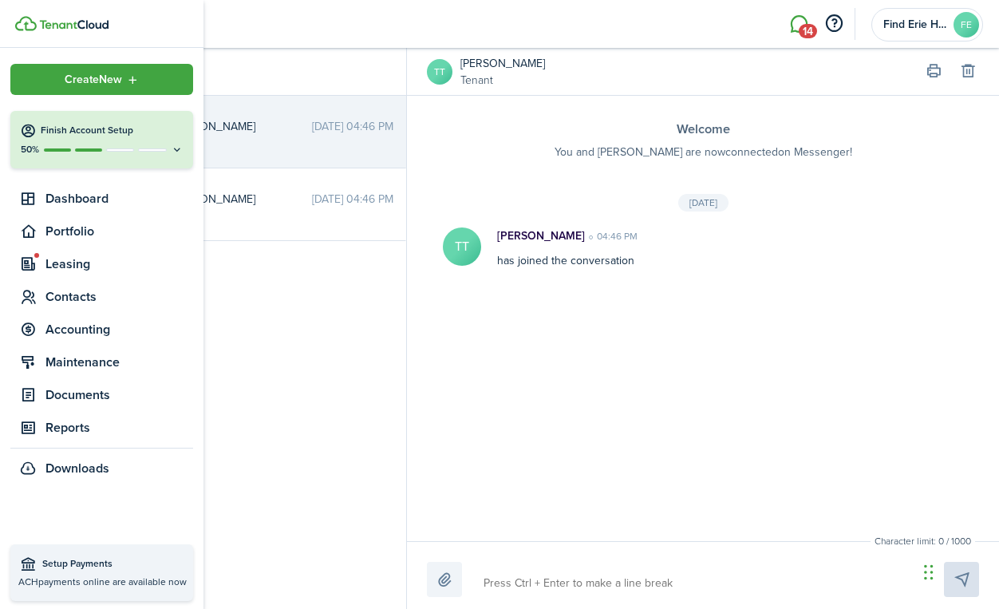
click at [33, 139] on button "Finish Account Setup 50%" at bounding box center [101, 139] width 183 height 57
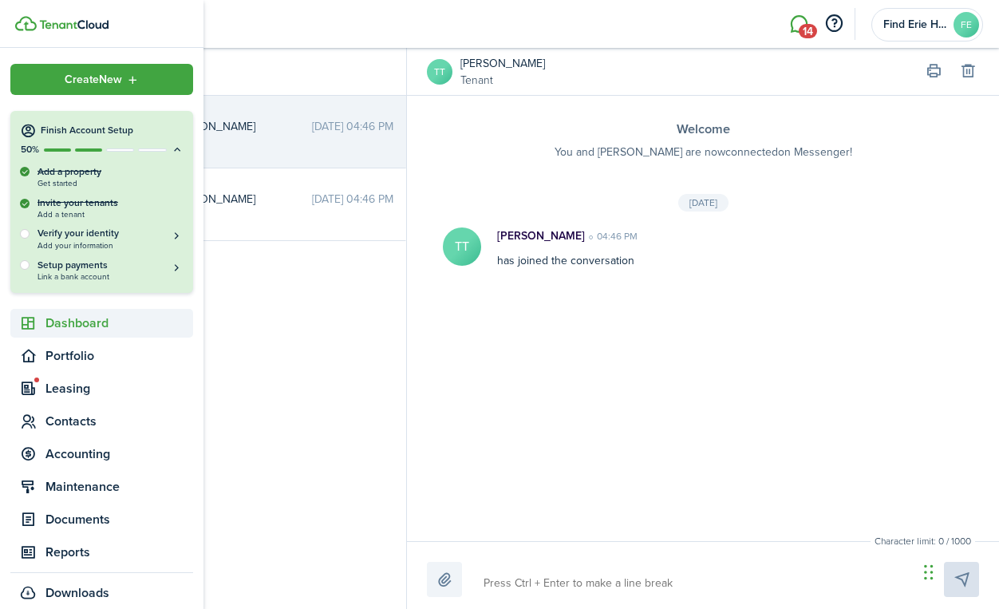
click at [100, 323] on span "Dashboard" at bounding box center [119, 322] width 148 height 19
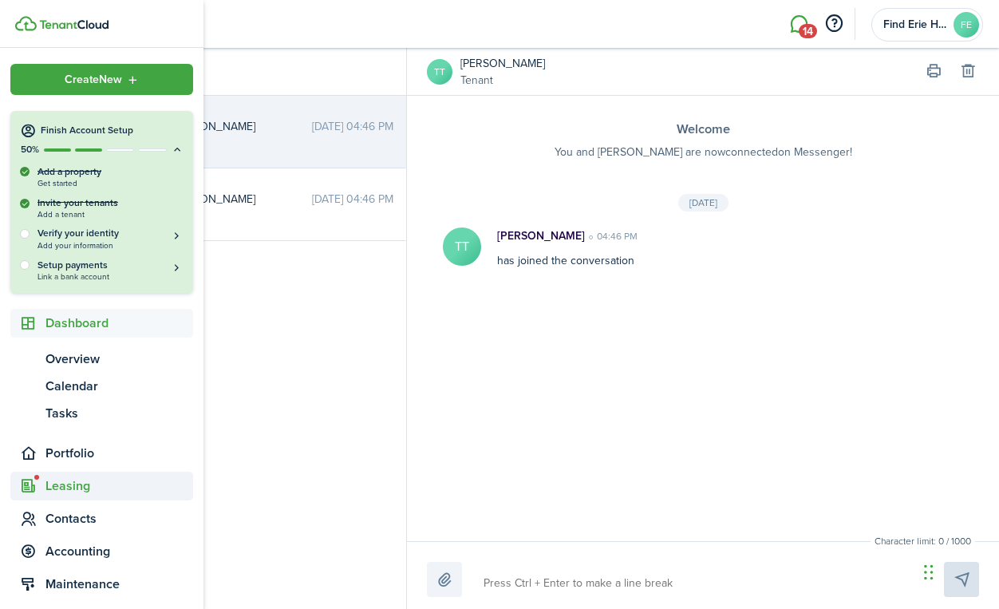
click at [71, 487] on span "Leasing" at bounding box center [119, 485] width 148 height 19
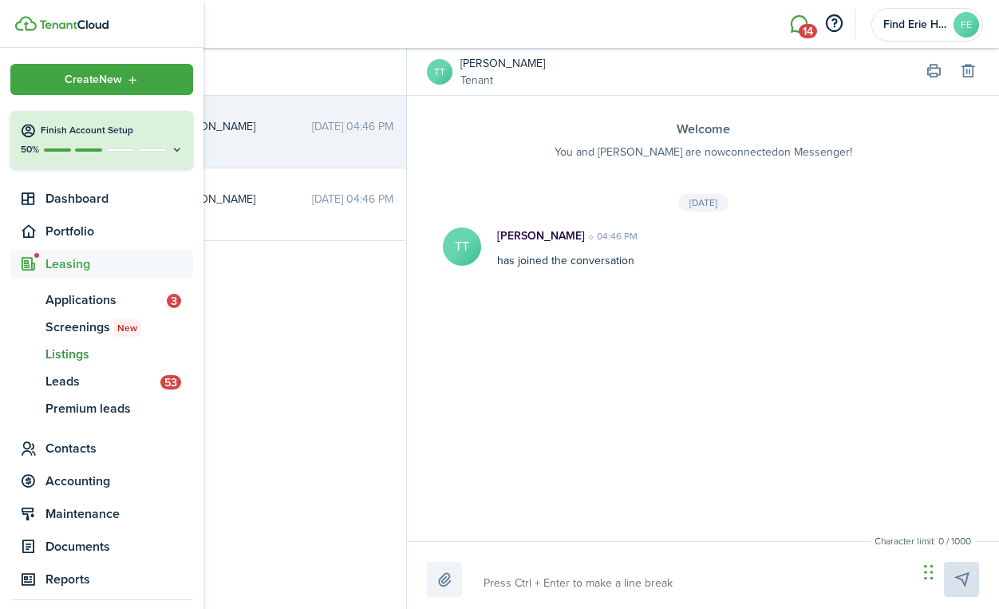
click at [118, 355] on span "Listings" at bounding box center [119, 354] width 148 height 19
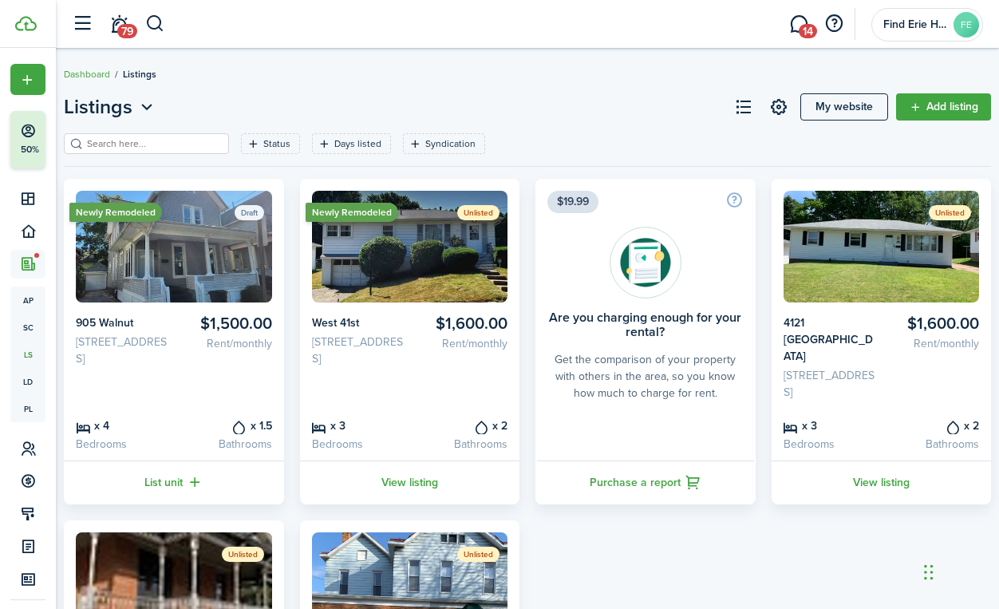
click at [147, 116] on button "Listings" at bounding box center [110, 107] width 93 height 29
click at [183, 102] on header-page "Listings My website Add listing" at bounding box center [527, 113] width 927 height 41
click at [243, 208] on status "Draft" at bounding box center [249, 212] width 30 height 15
click at [202, 289] on img at bounding box center [174, 247] width 196 height 112
click at [222, 354] on card-listing-price "$1,500.00 Rent/monthly" at bounding box center [225, 357] width 92 height 86
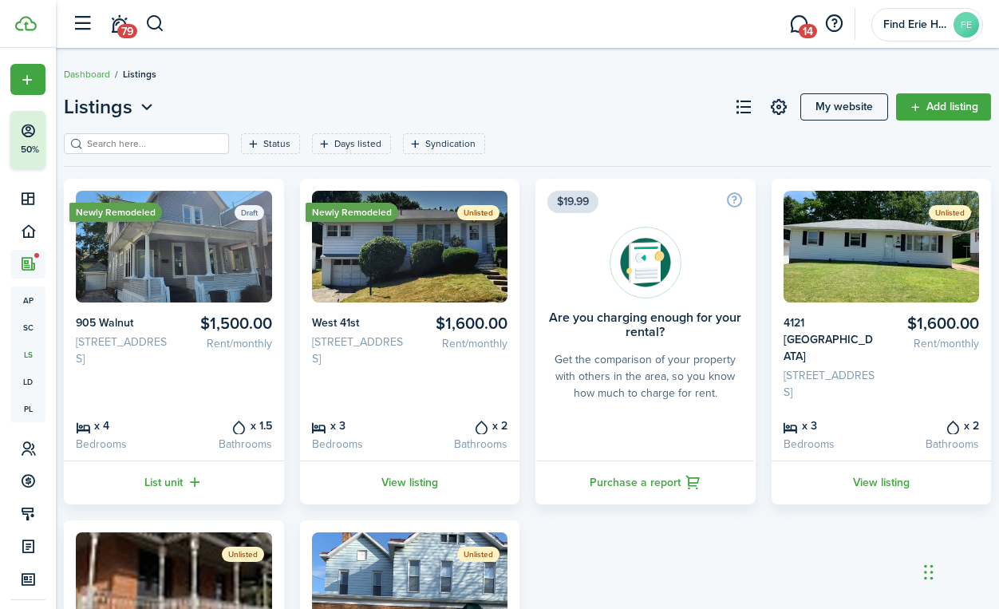
click at [105, 435] on card-listing-description "Bedrooms" at bounding box center [122, 443] width 92 height 17
click at [167, 460] on link "List unit" at bounding box center [174, 482] width 220 height 44
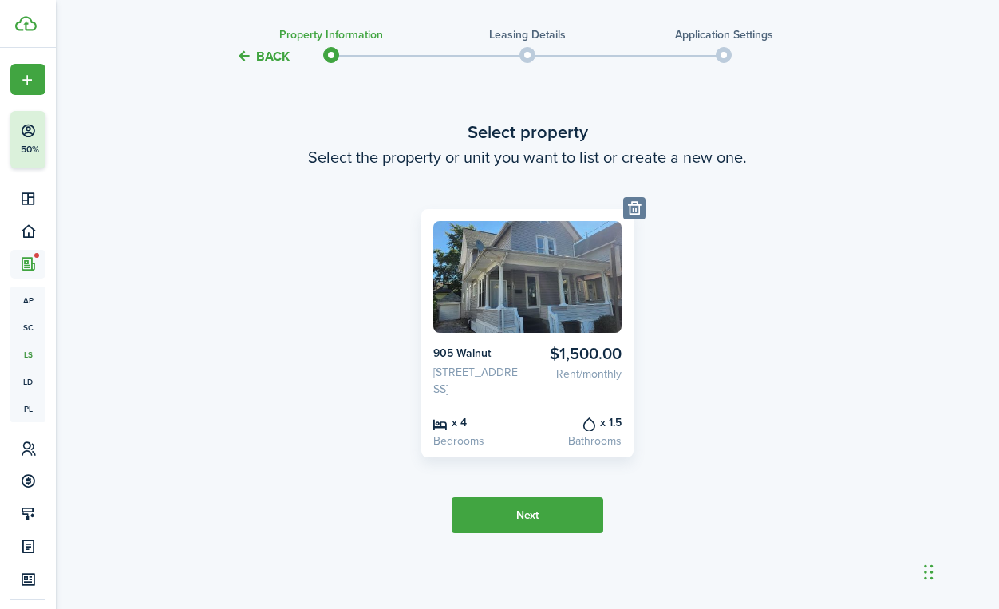
click at [539, 514] on button "Next" at bounding box center [527, 515] width 152 height 36
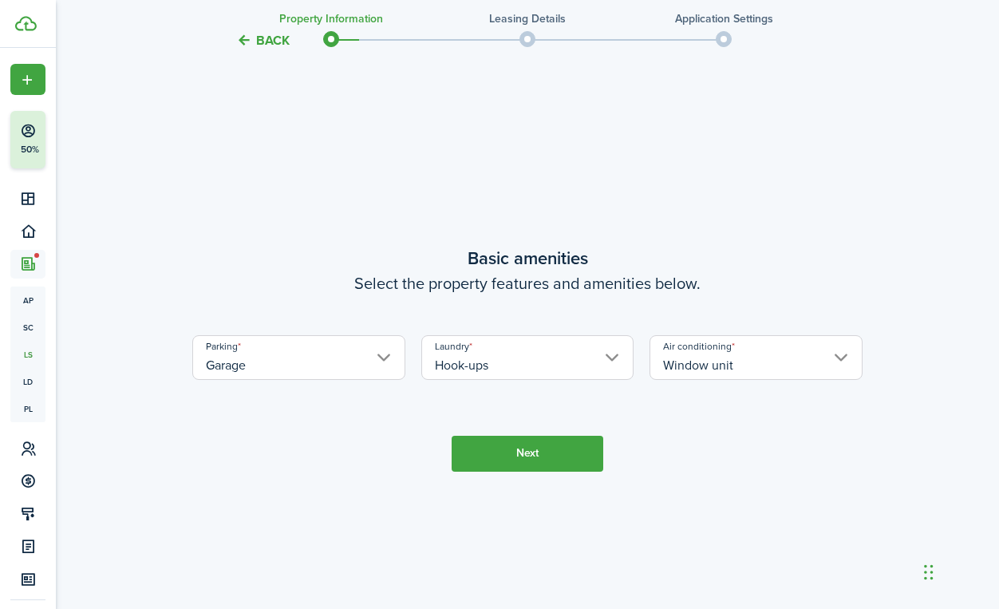
scroll to position [558, 0]
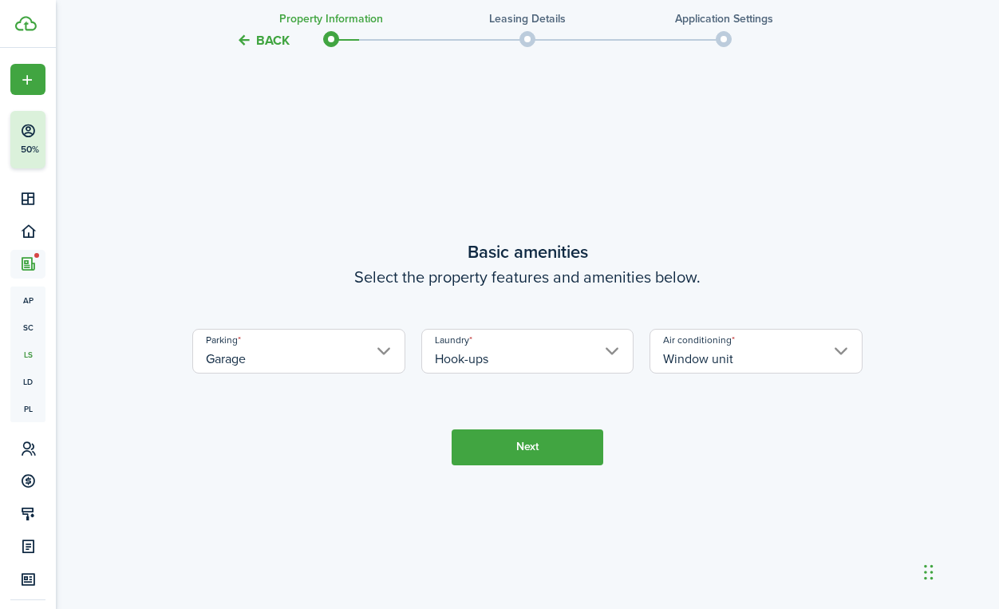
click at [557, 465] on button "Next" at bounding box center [527, 447] width 152 height 36
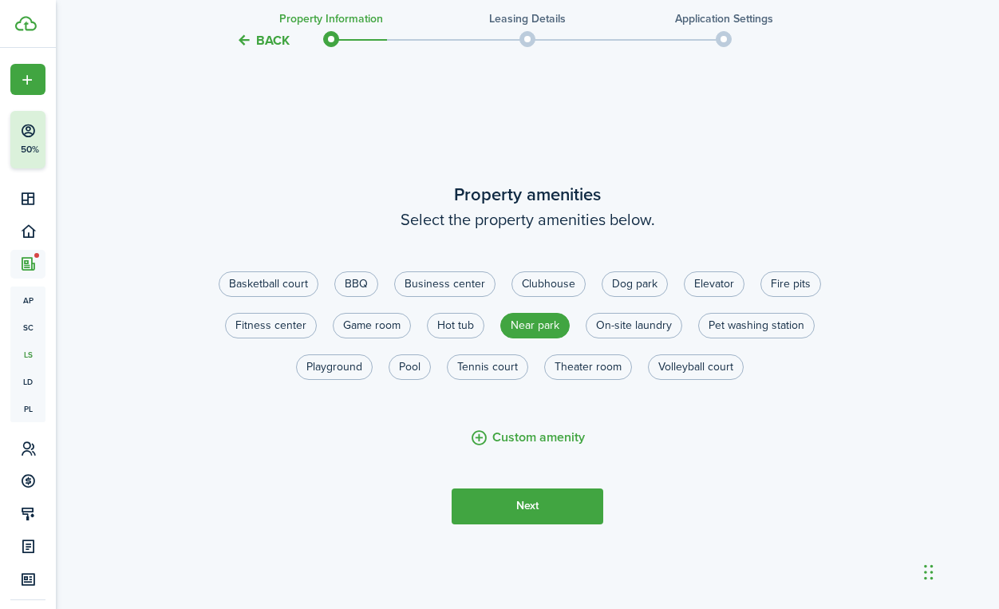
scroll to position [1167, 0]
click at [552, 493] on tc-wizard-step "Property amenities Select the property amenities below. Basketball court [GEOGR…" at bounding box center [527, 351] width 670 height 609
click at [555, 515] on button "Next" at bounding box center [527, 505] width 152 height 36
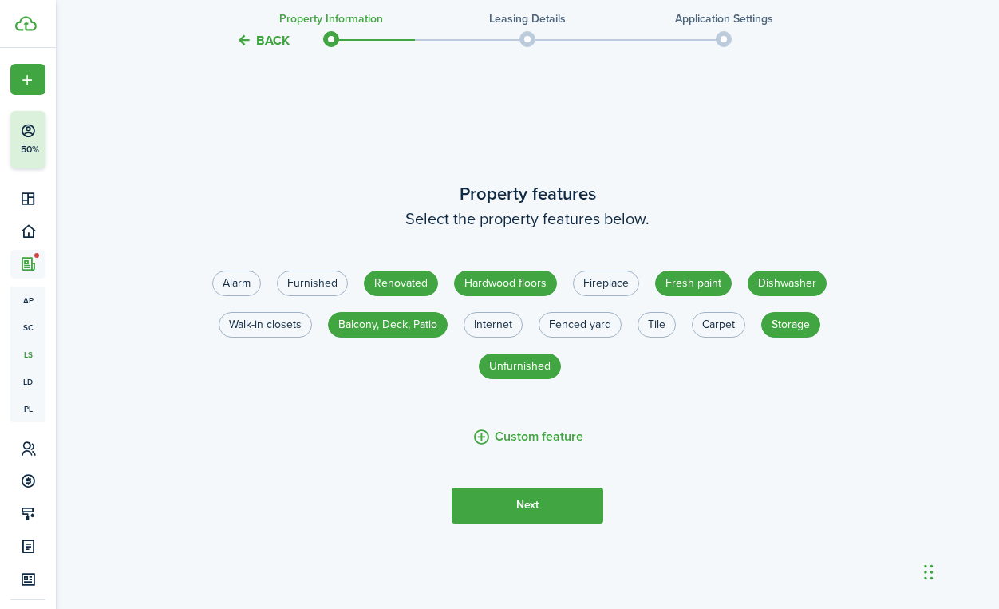
scroll to position [1775, 0]
click at [556, 523] on button "Next" at bounding box center [527, 505] width 152 height 36
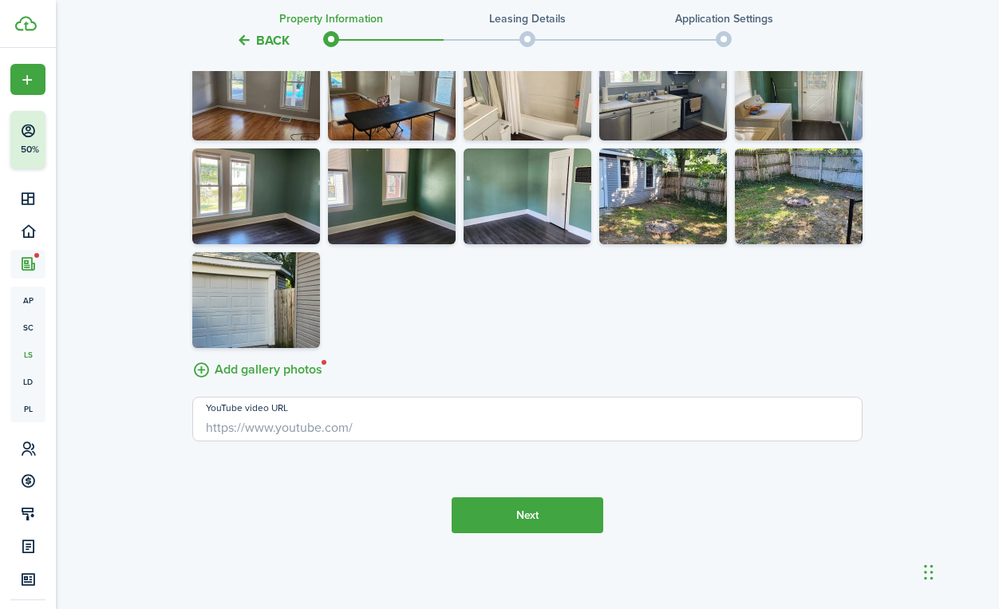
scroll to position [2937, 0]
click at [550, 507] on button "Next" at bounding box center [527, 515] width 152 height 36
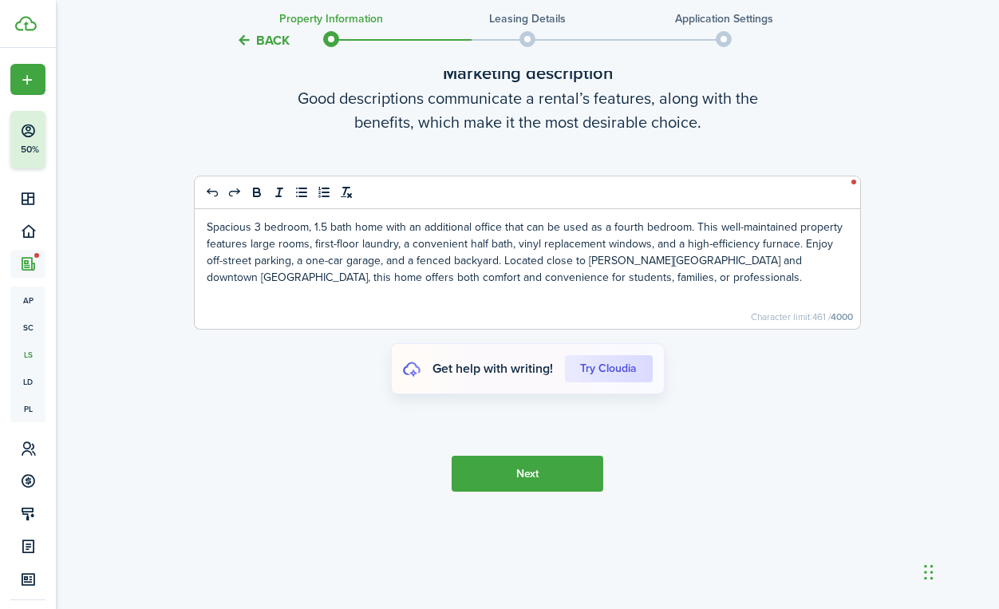
scroll to position [3545, 0]
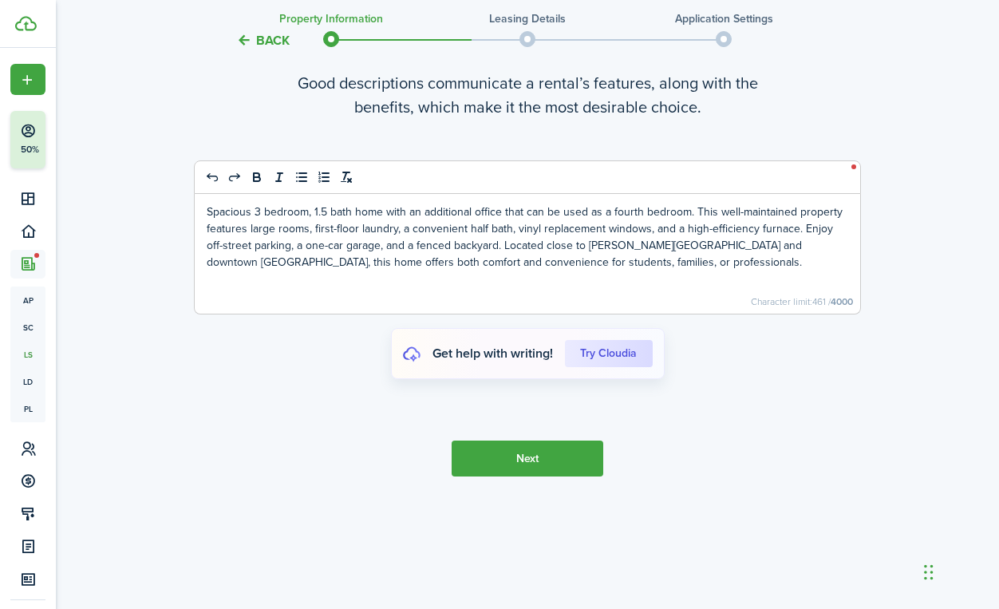
click at [549, 473] on button "Next" at bounding box center [527, 458] width 152 height 36
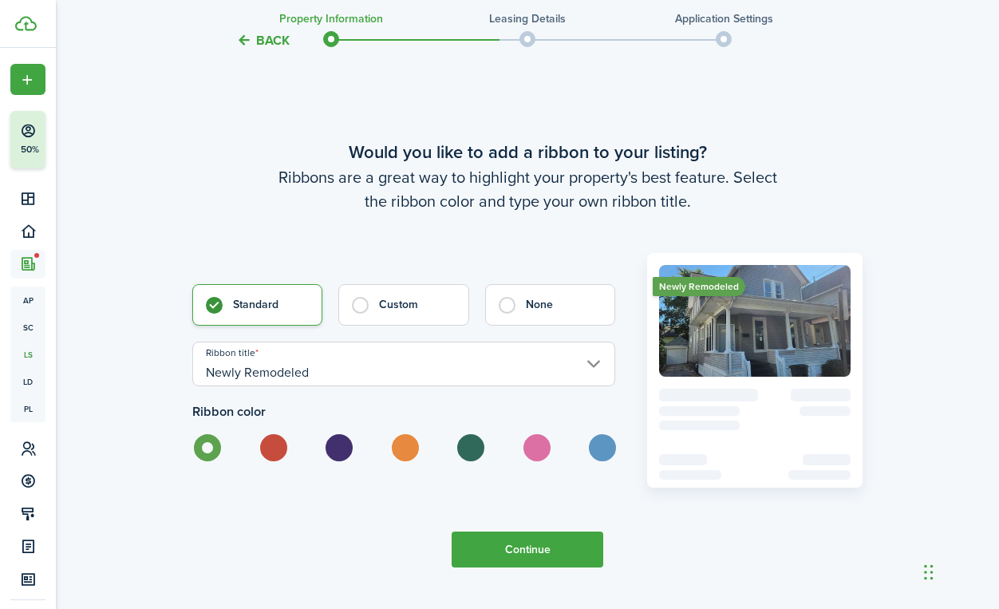
scroll to position [4047, 0]
click at [561, 552] on button "Continue" at bounding box center [527, 548] width 152 height 36
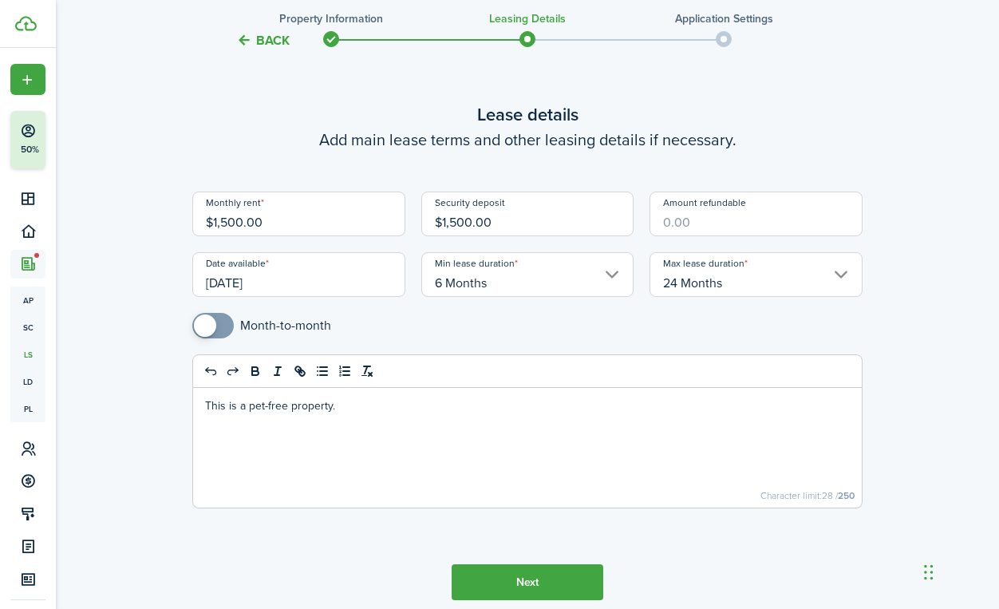
scroll to position [125, 0]
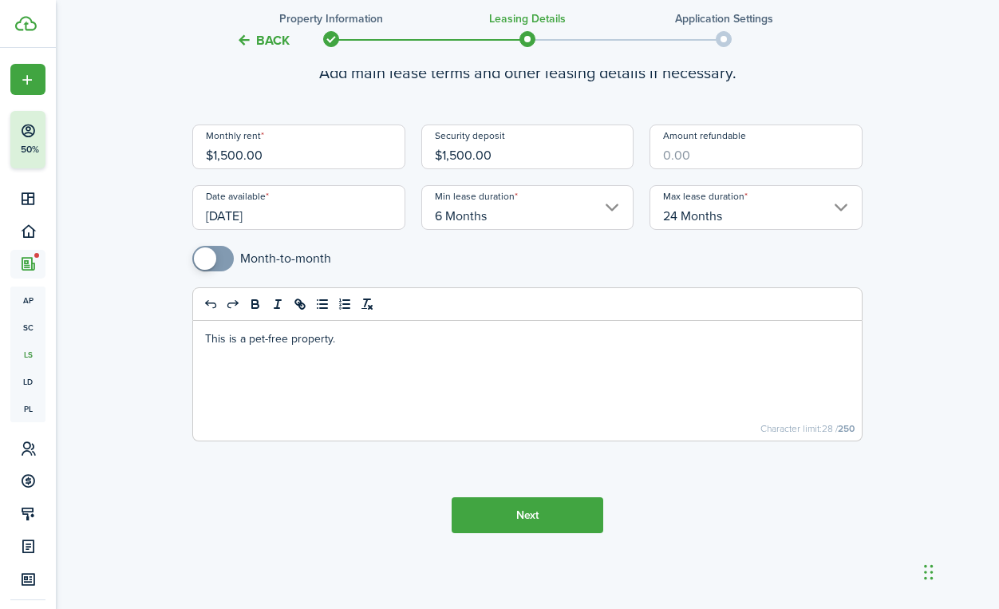
click at [557, 512] on button "Next" at bounding box center [527, 515] width 152 height 36
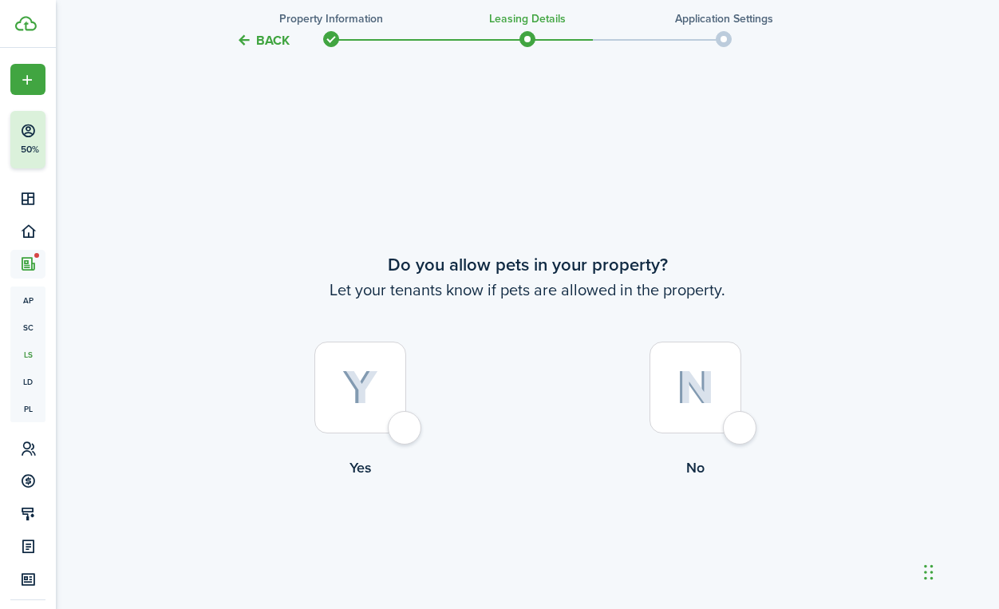
scroll to position [627, 0]
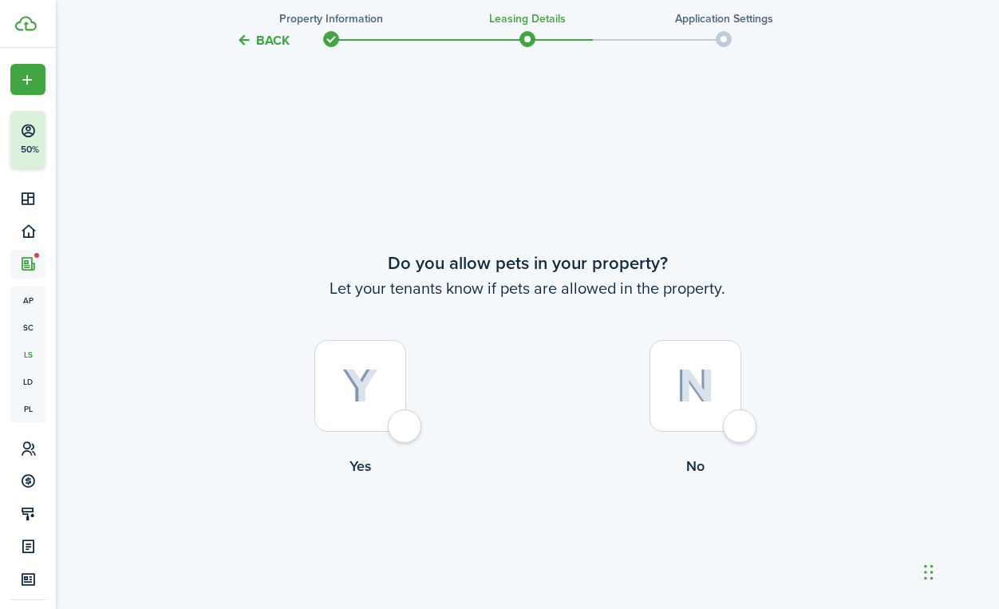
click at [676, 353] on div at bounding box center [695, 386] width 92 height 92
radio input "true"
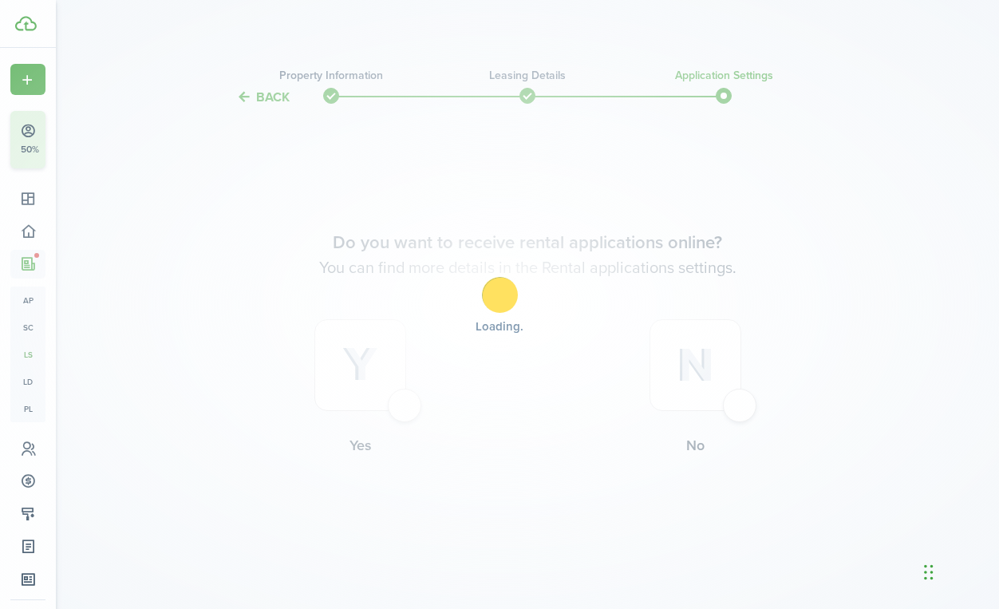
scroll to position [0, 0]
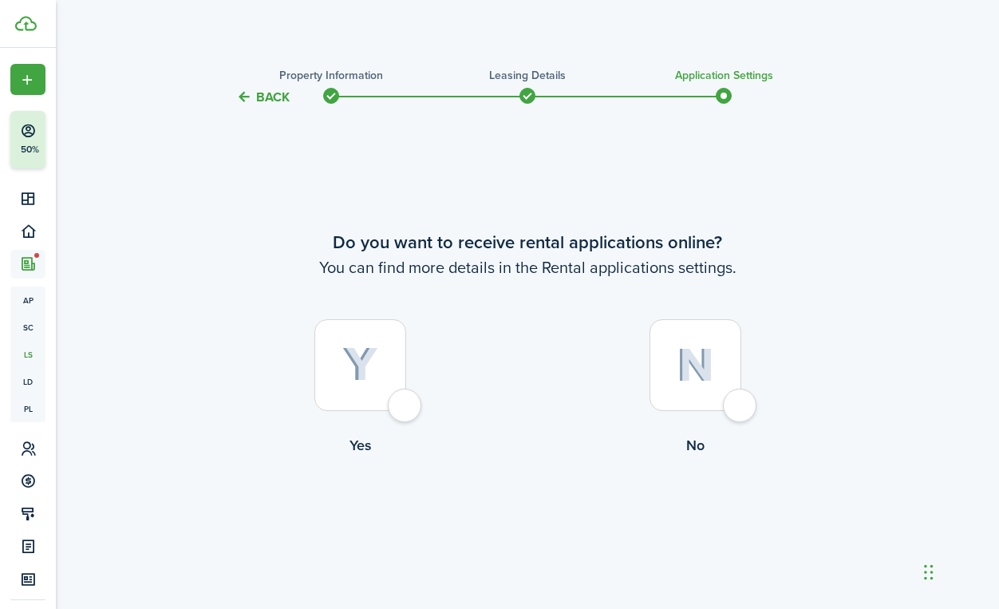
click at [376, 394] on div at bounding box center [360, 365] width 92 height 92
radio input "true"
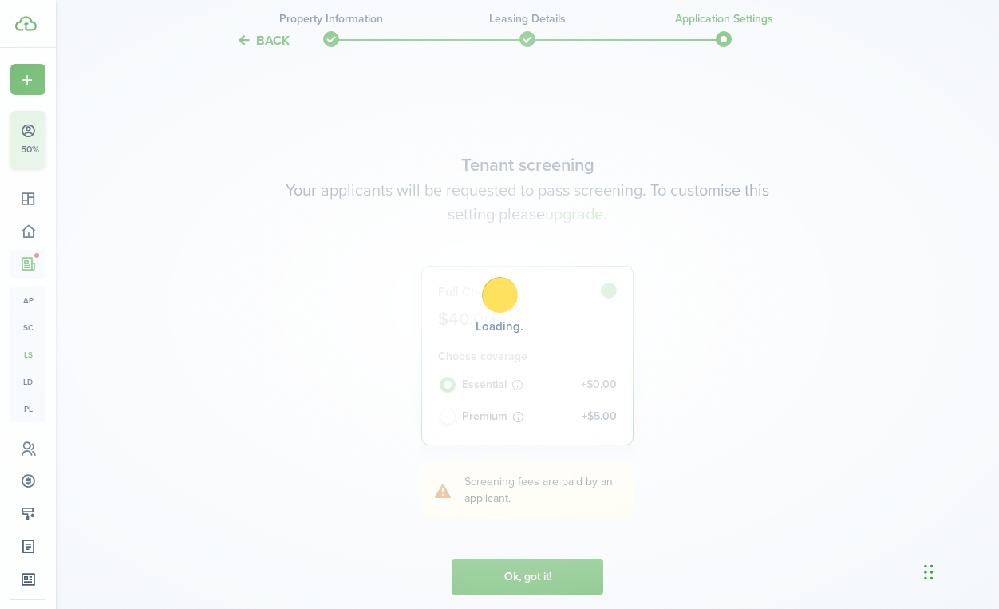
scroll to position [502, 0]
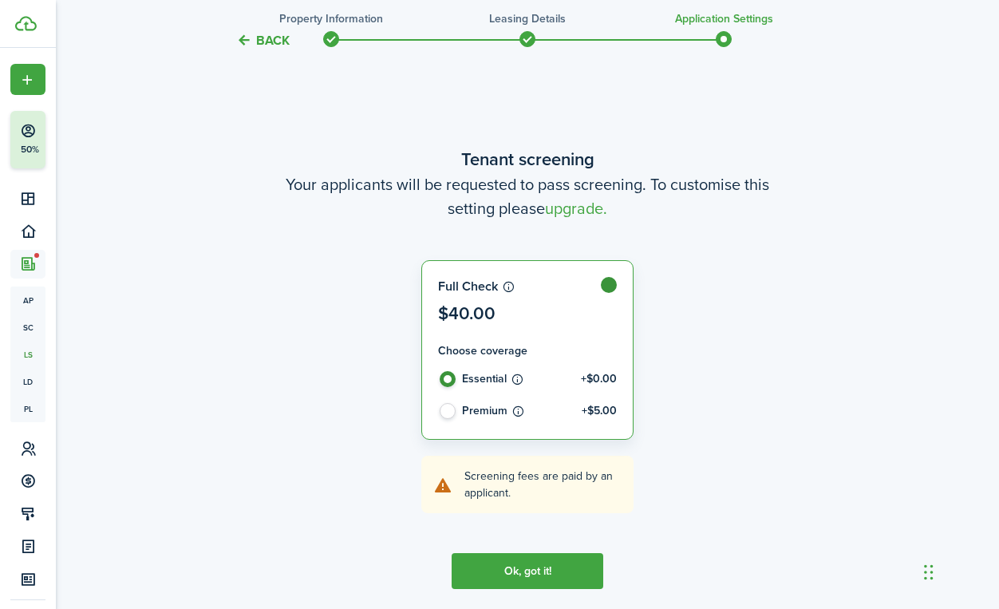
click at [443, 416] on label "Premium +$5.00" at bounding box center [527, 413] width 179 height 20
radio input "false"
radio input "true"
click at [522, 557] on button "Ok, got it!" at bounding box center [527, 571] width 152 height 36
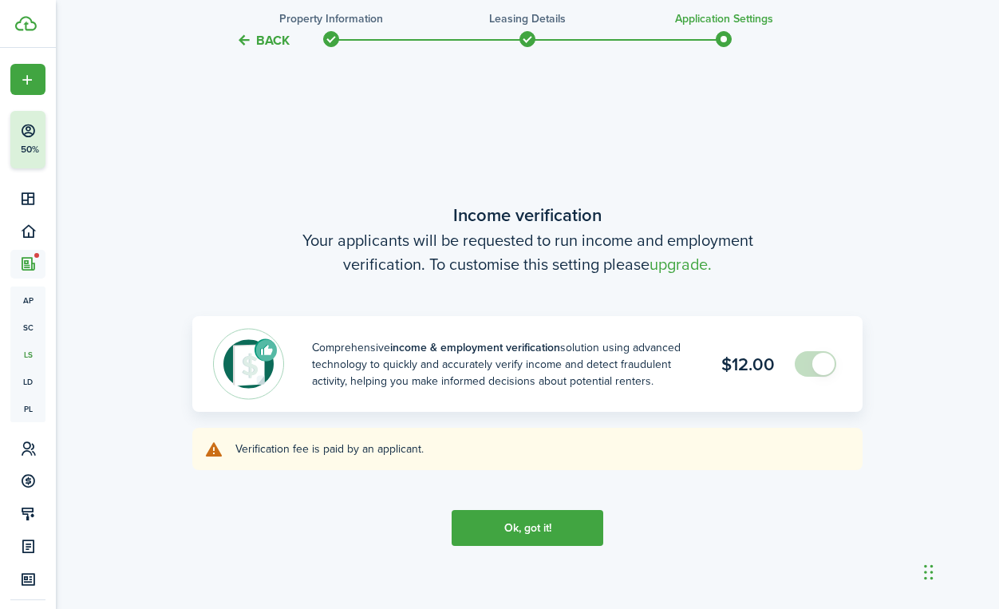
scroll to position [1110, 0]
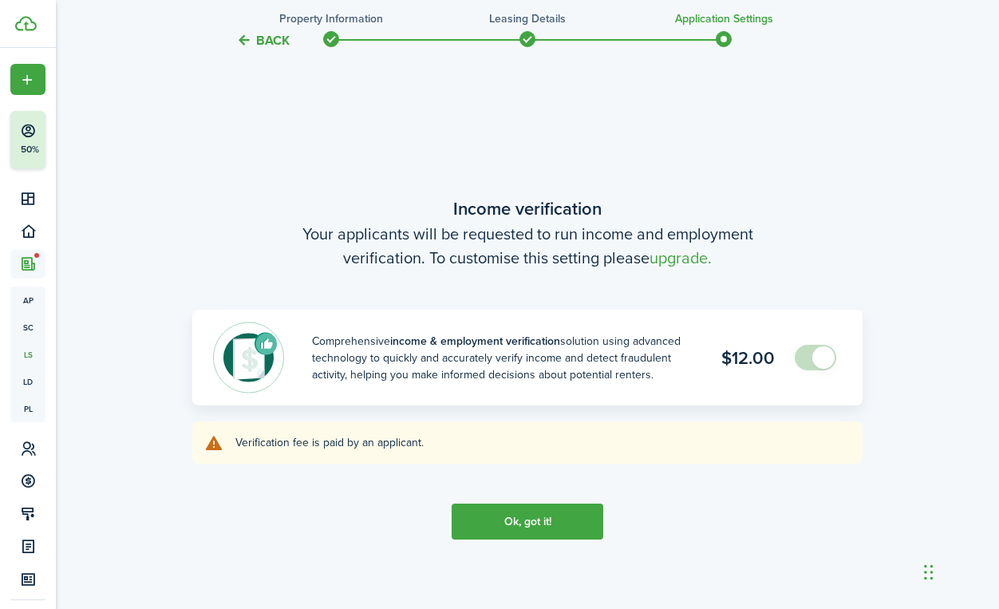
click at [575, 520] on button "Ok, got it!" at bounding box center [527, 521] width 152 height 36
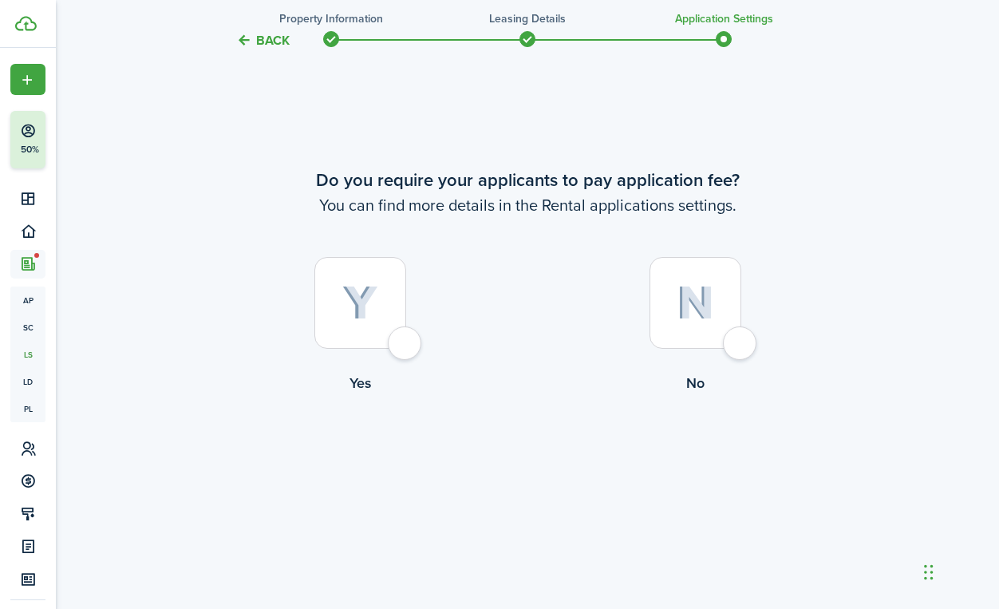
scroll to position [1826, 0]
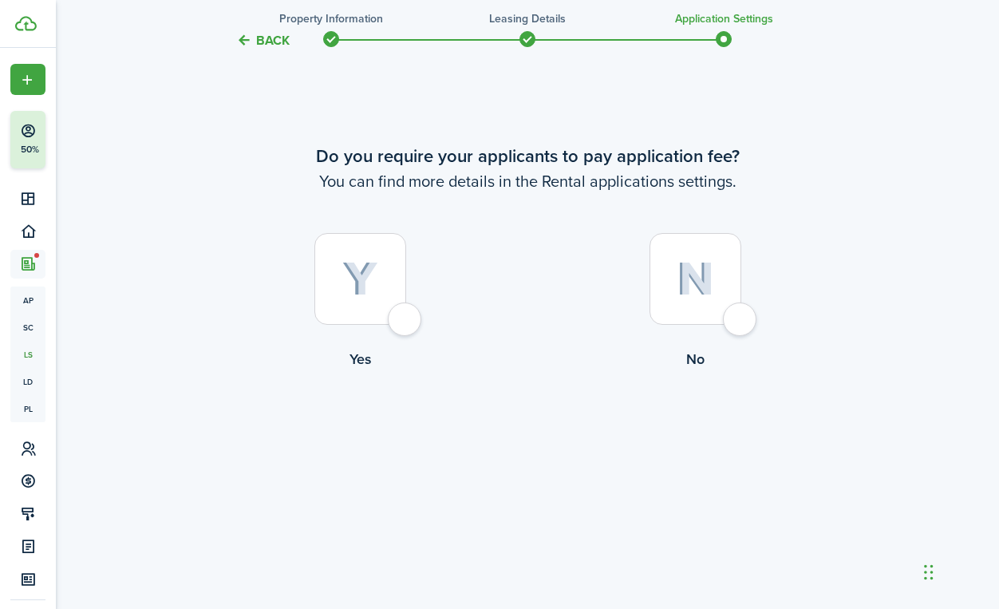
click at [683, 270] on img at bounding box center [694, 279] width 37 height 34
radio input "true"
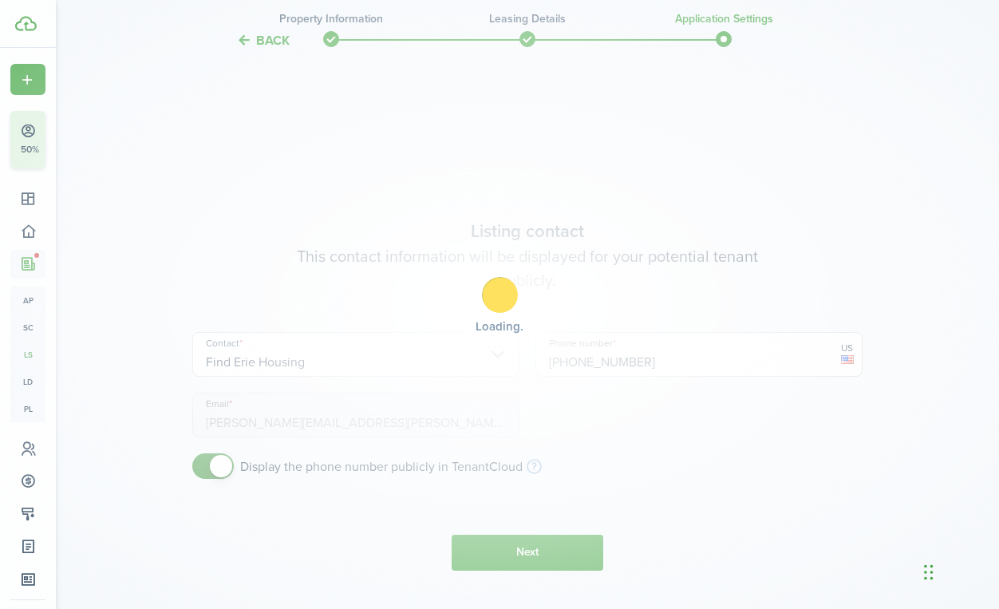
scroll to position [2327, 0]
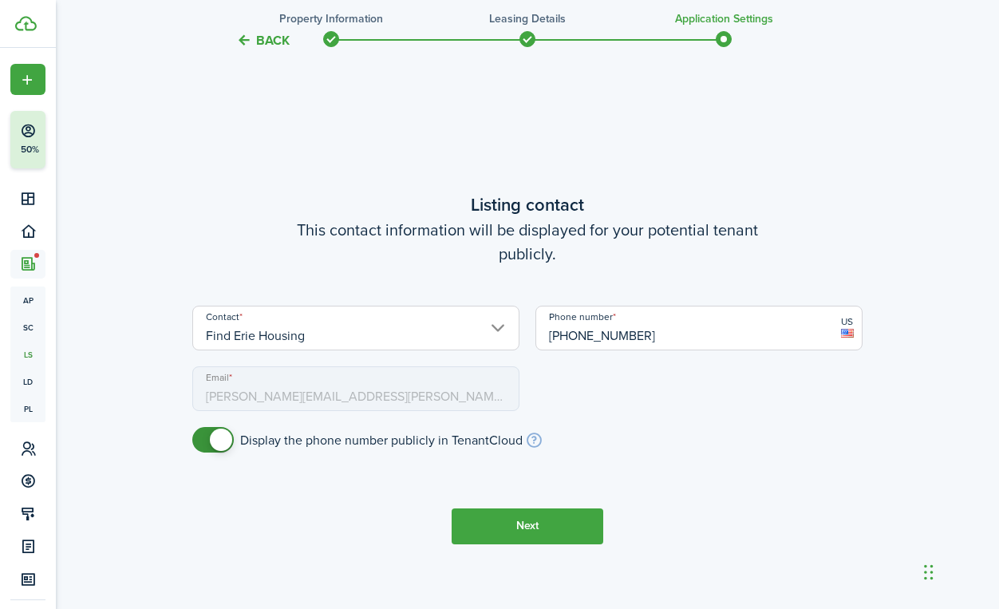
click at [585, 334] on input "[PHONE_NUMBER]" at bounding box center [698, 327] width 327 height 45
drag, startPoint x: 559, startPoint y: 333, endPoint x: 707, endPoint y: 341, distance: 147.8
click at [707, 341] on input "[PHONE_NUMBER]" at bounding box center [698, 327] width 327 height 45
drag, startPoint x: 566, startPoint y: 337, endPoint x: 820, endPoint y: 347, distance: 253.8
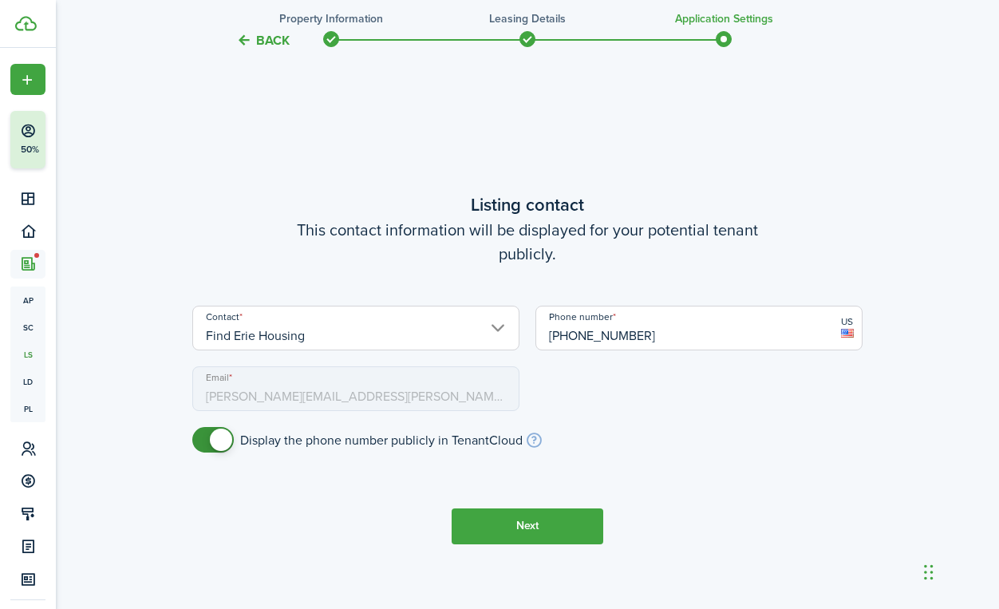
click at [819, 348] on input "[PHONE_NUMBER]" at bounding box center [698, 327] width 327 height 45
type input "[PHONE_NUMBER]"
checkbox input "false"
click at [207, 443] on span at bounding box center [213, 440] width 16 height 26
click at [514, 517] on button "Next" at bounding box center [527, 526] width 152 height 36
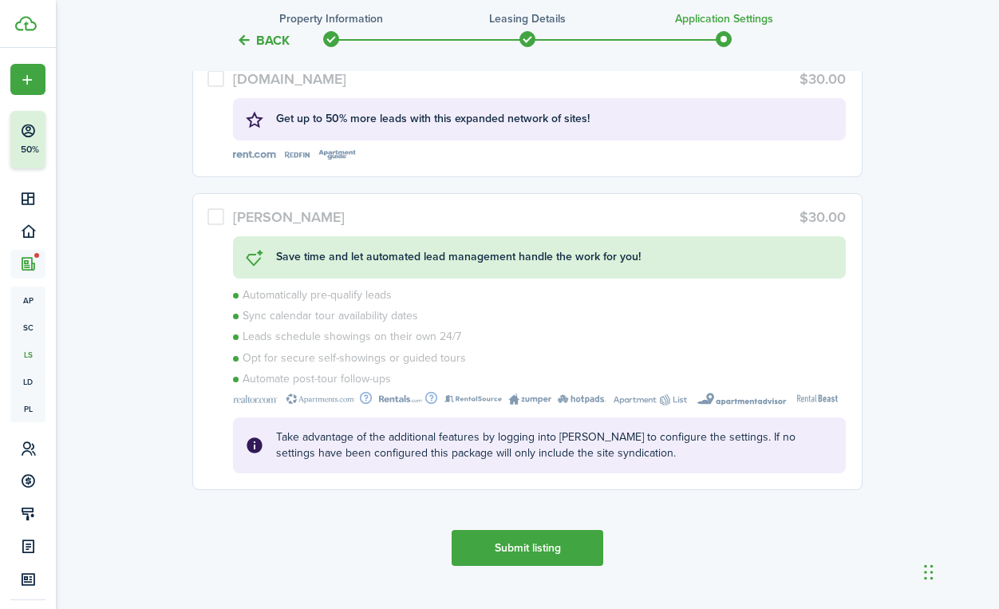
scroll to position [3317, 0]
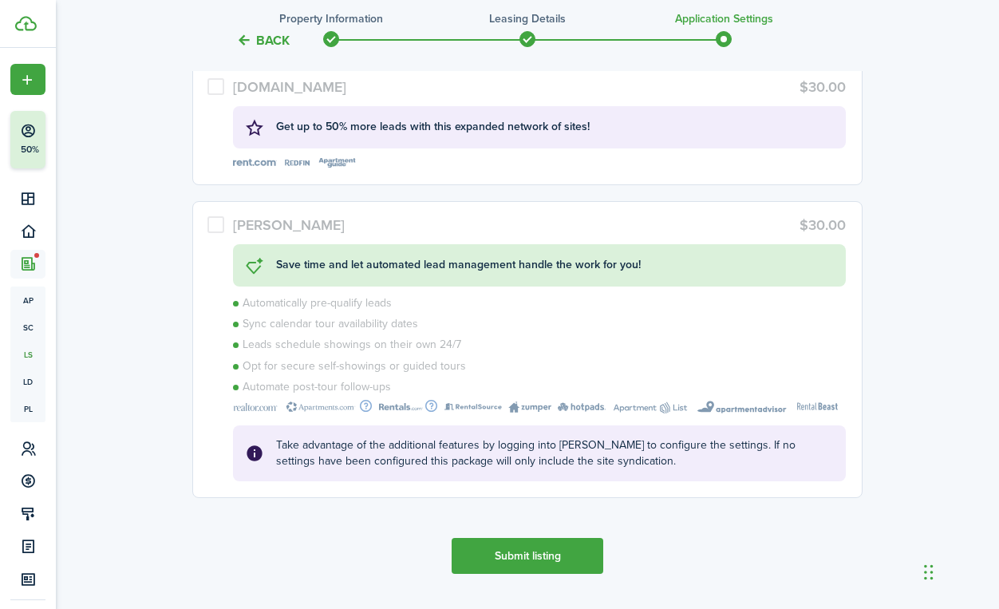
click at [547, 553] on button "Submit listing" at bounding box center [527, 556] width 152 height 36
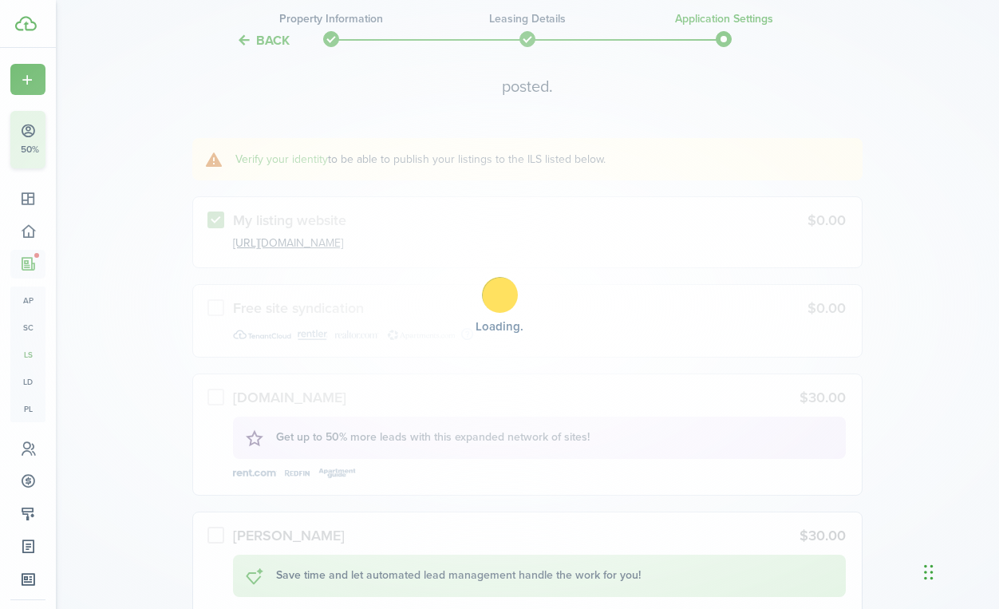
scroll to position [3004, 0]
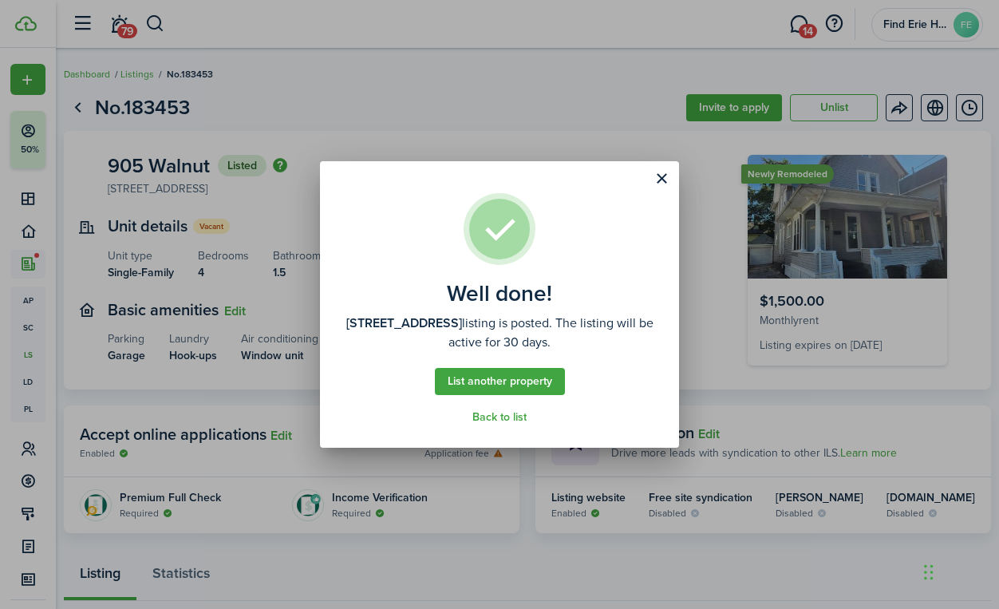
click at [511, 417] on link "Back to list" at bounding box center [499, 417] width 54 height 13
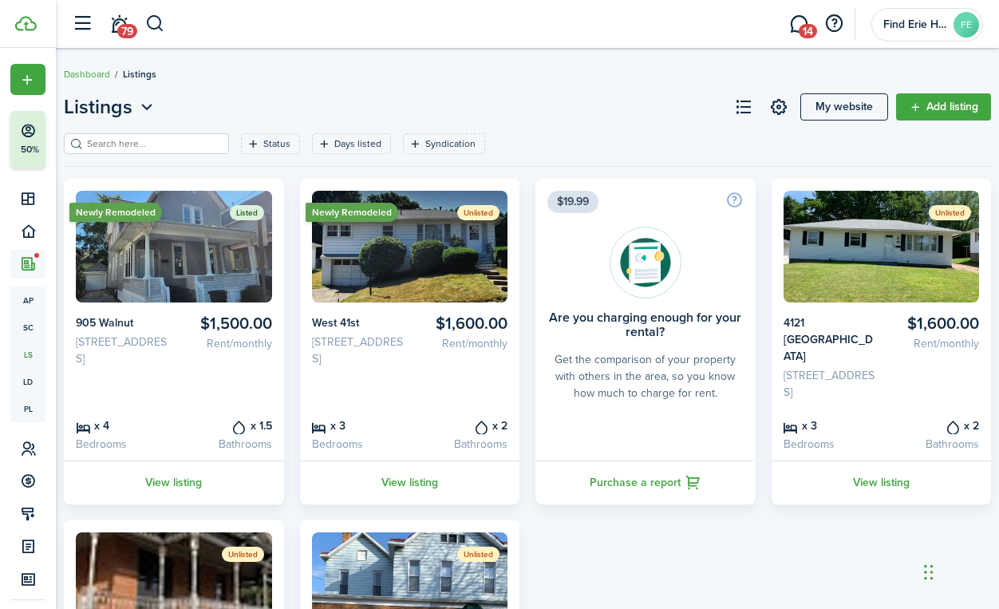
click at [194, 460] on link "View listing" at bounding box center [174, 482] width 220 height 44
